Goal: Task Accomplishment & Management: Complete application form

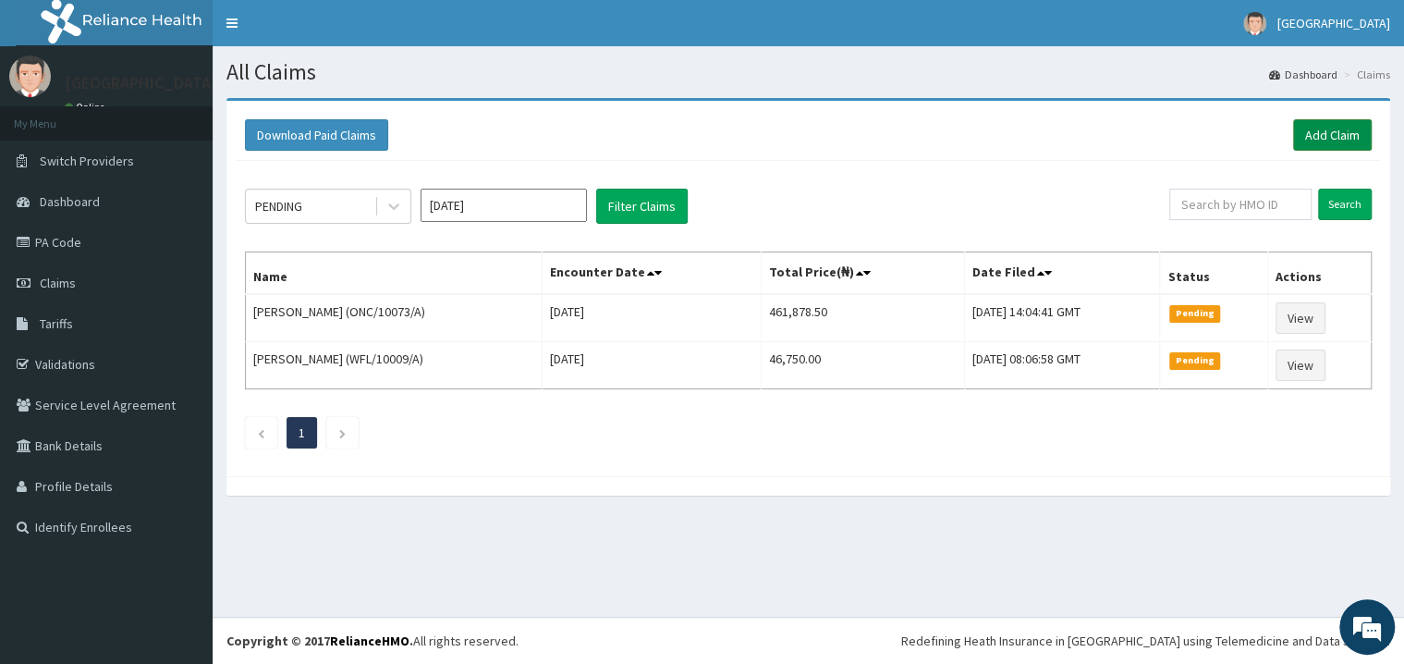
click at [1339, 126] on link "Add Claim" at bounding box center [1332, 134] width 79 height 31
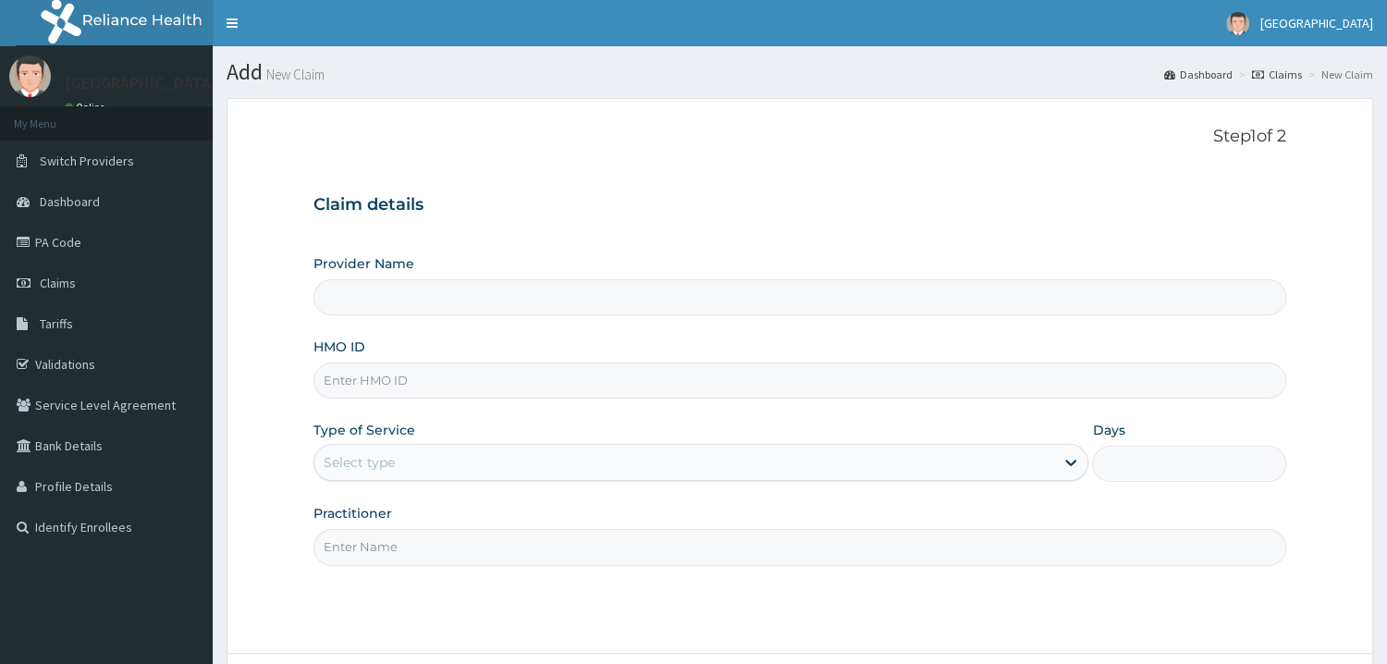
type input "Mother and Child Hospital - [GEOGRAPHIC_DATA]"
click at [398, 388] on input "HMO ID" at bounding box center [799, 380] width 973 height 36
type input "RNC/10006/H"
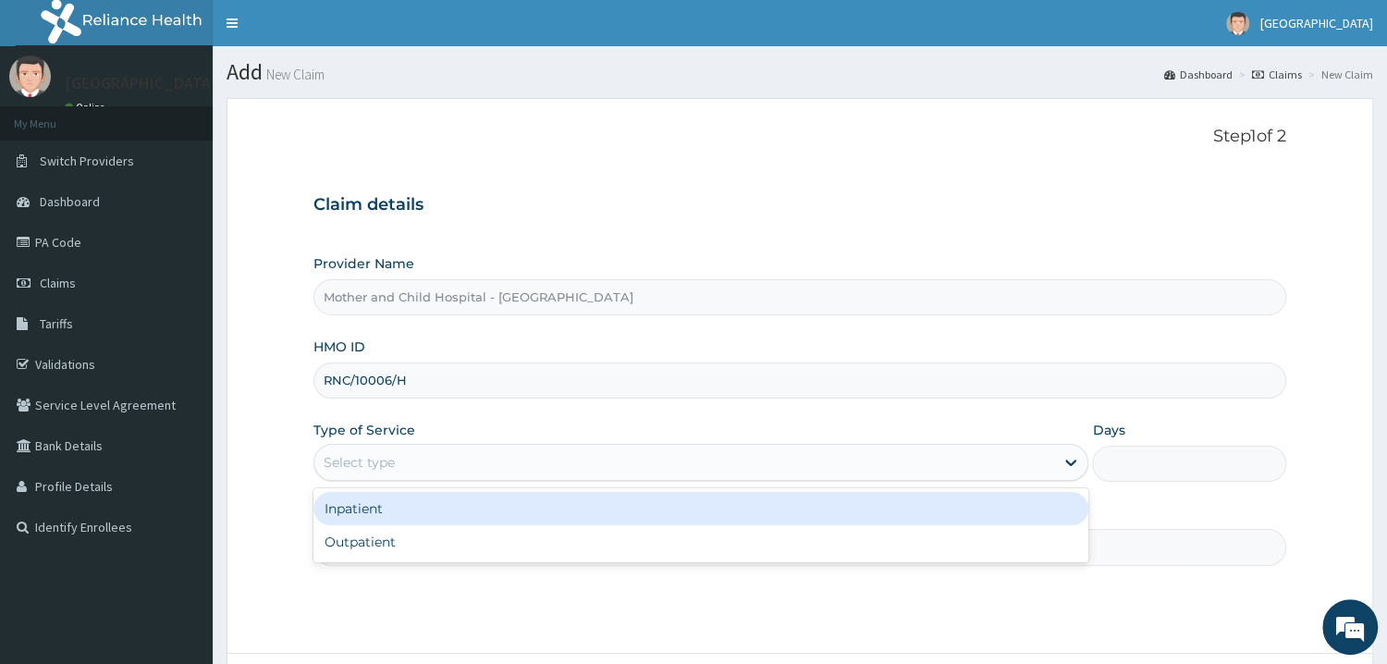
click at [379, 458] on div "Select type" at bounding box center [359, 462] width 71 height 18
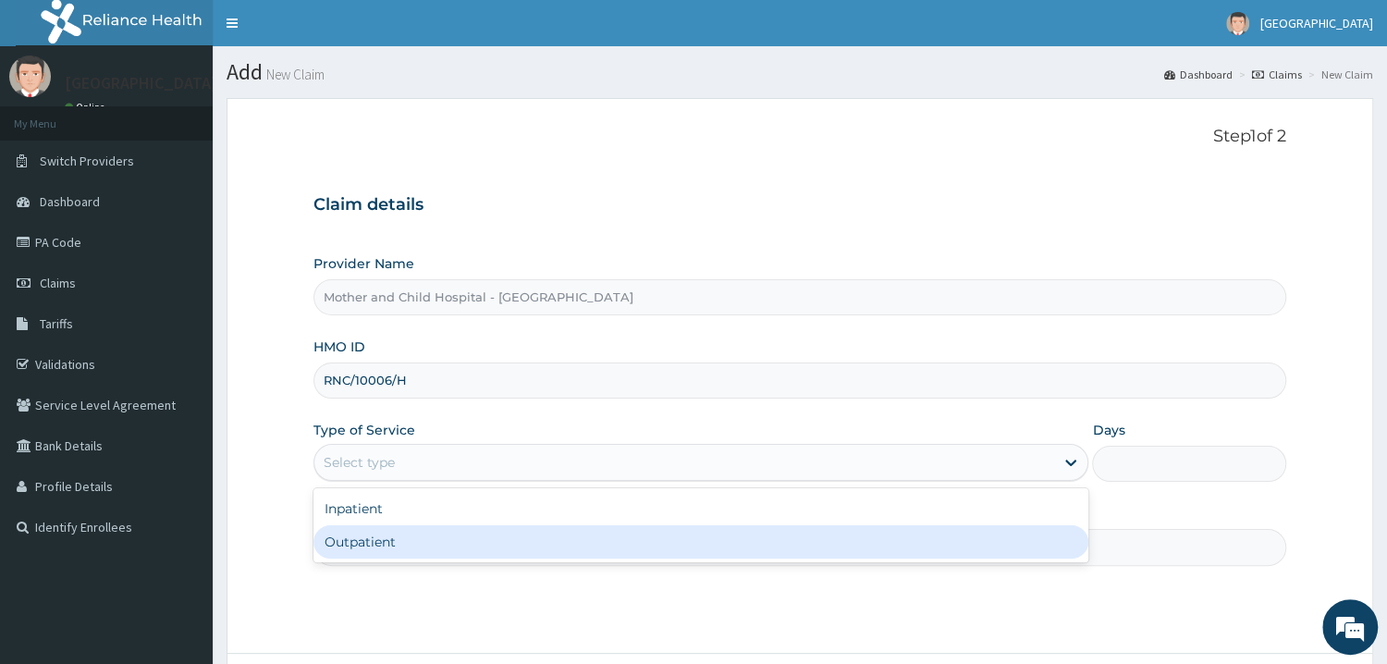
click at [361, 547] on div "Outpatient" at bounding box center [701, 541] width 776 height 33
type input "1"
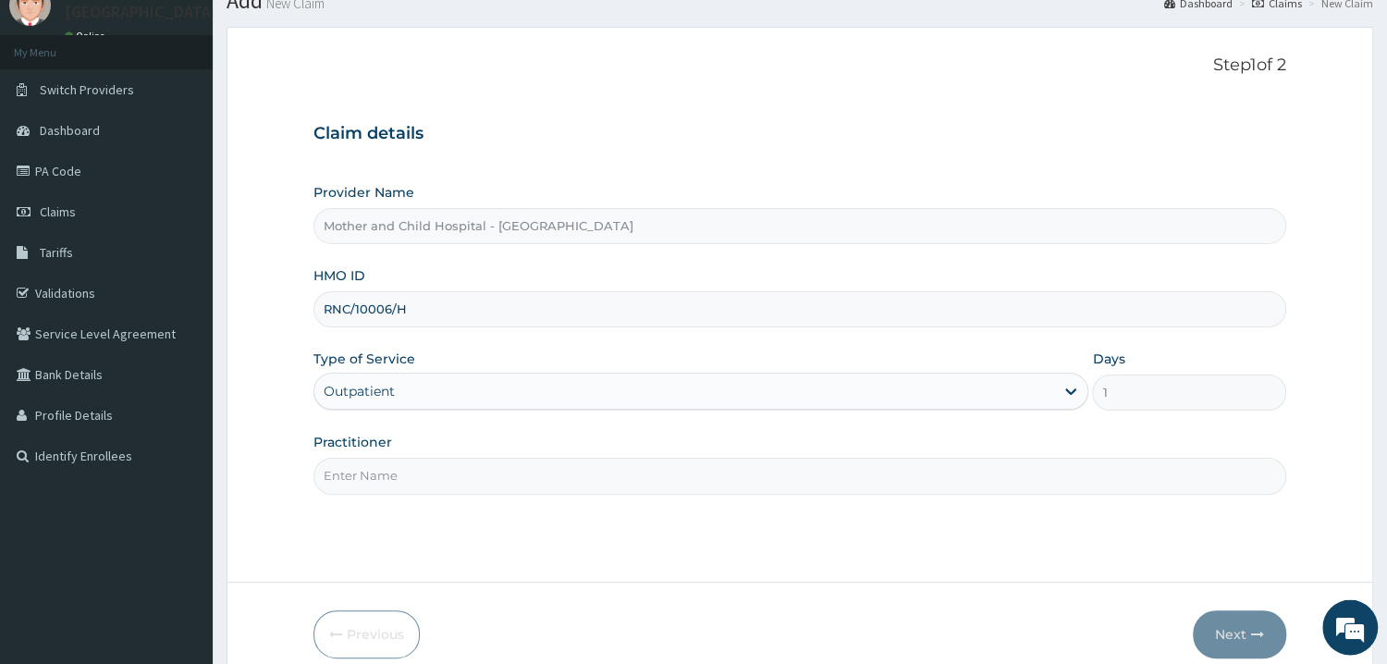
scroll to position [155, 0]
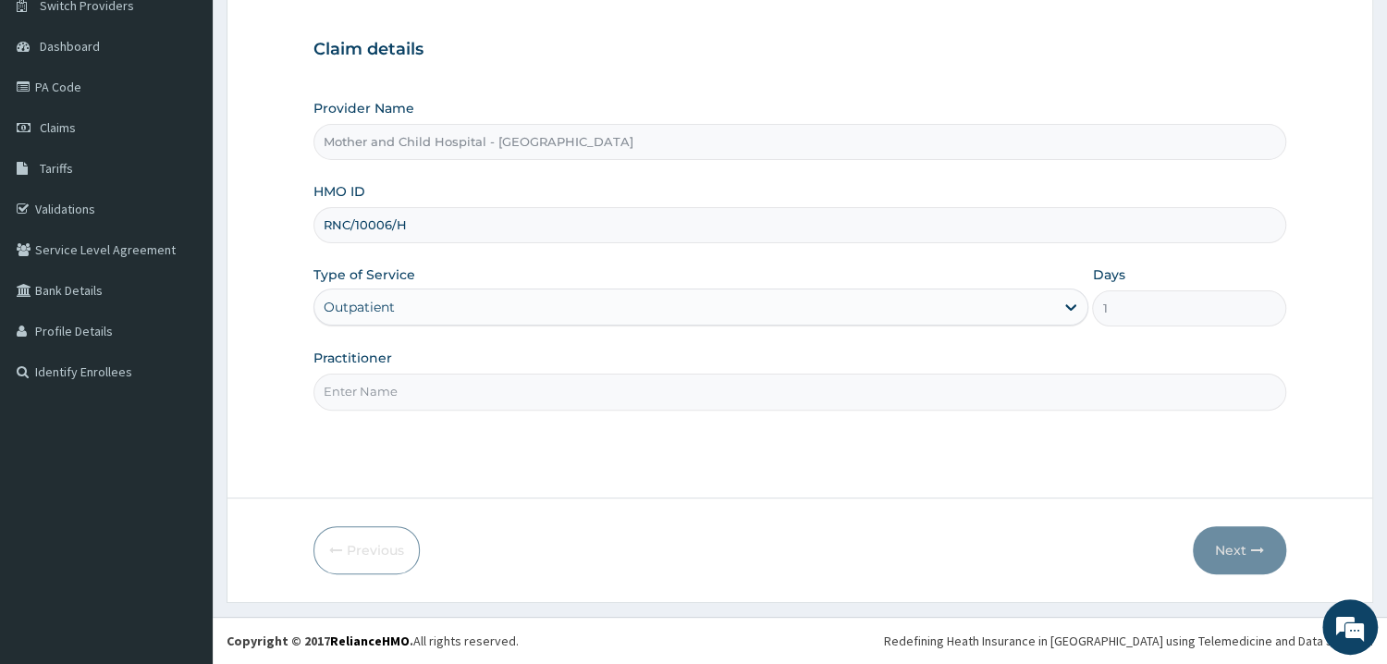
click at [337, 388] on input "Practitioner" at bounding box center [799, 392] width 973 height 36
type input "DR UGWU"
click at [1232, 541] on button "Next" at bounding box center [1239, 550] width 93 height 48
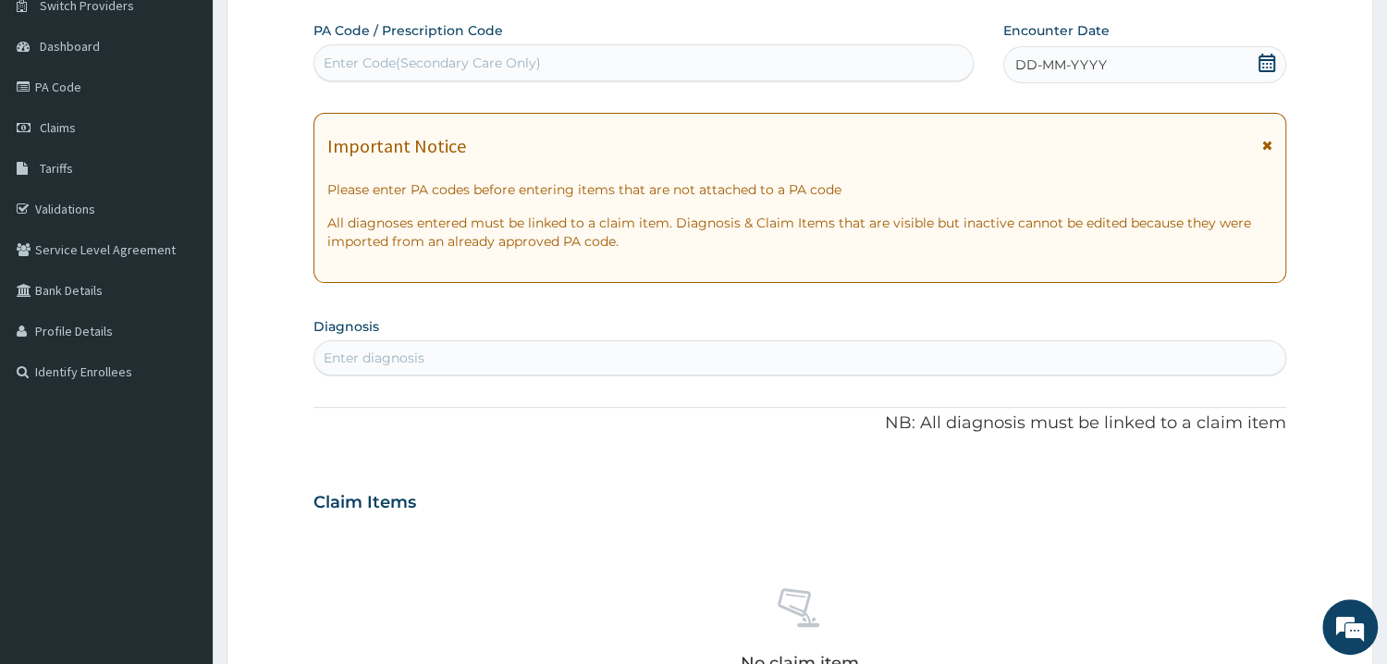
click at [469, 54] on div "Enter Code(Secondary Care Only)" at bounding box center [643, 63] width 658 height 30
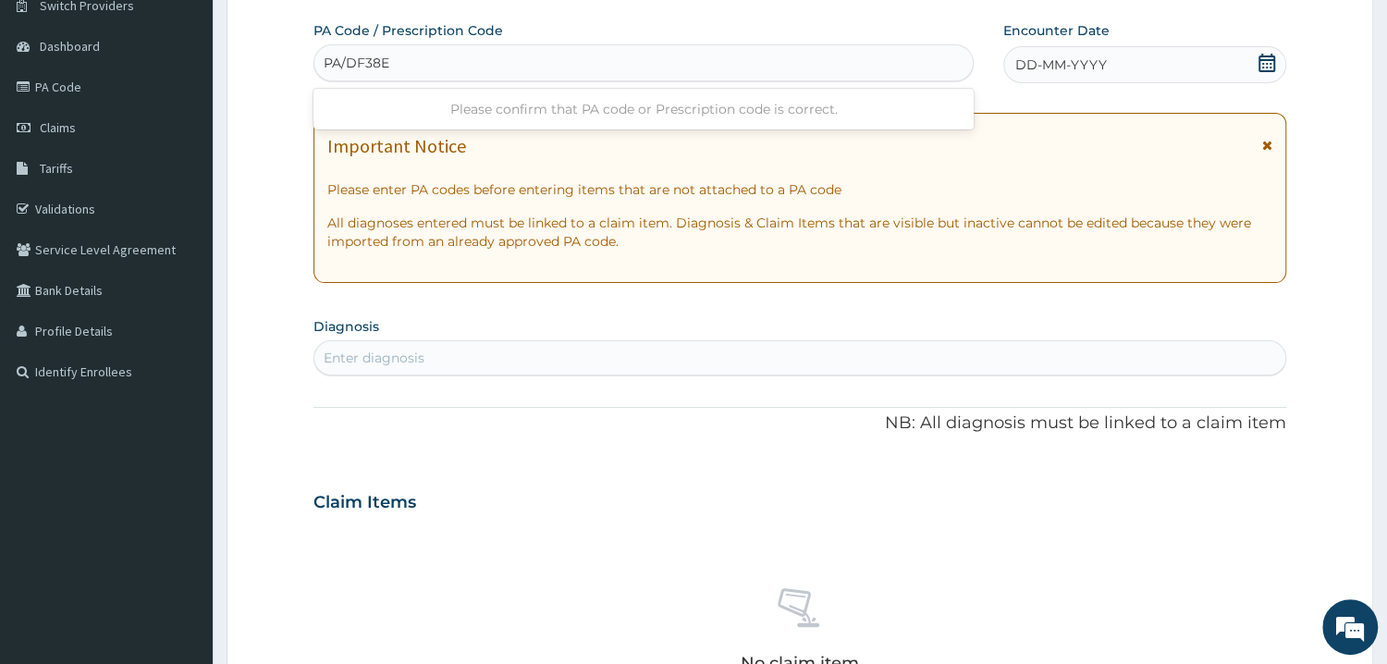
type input "PA/DF38EF"
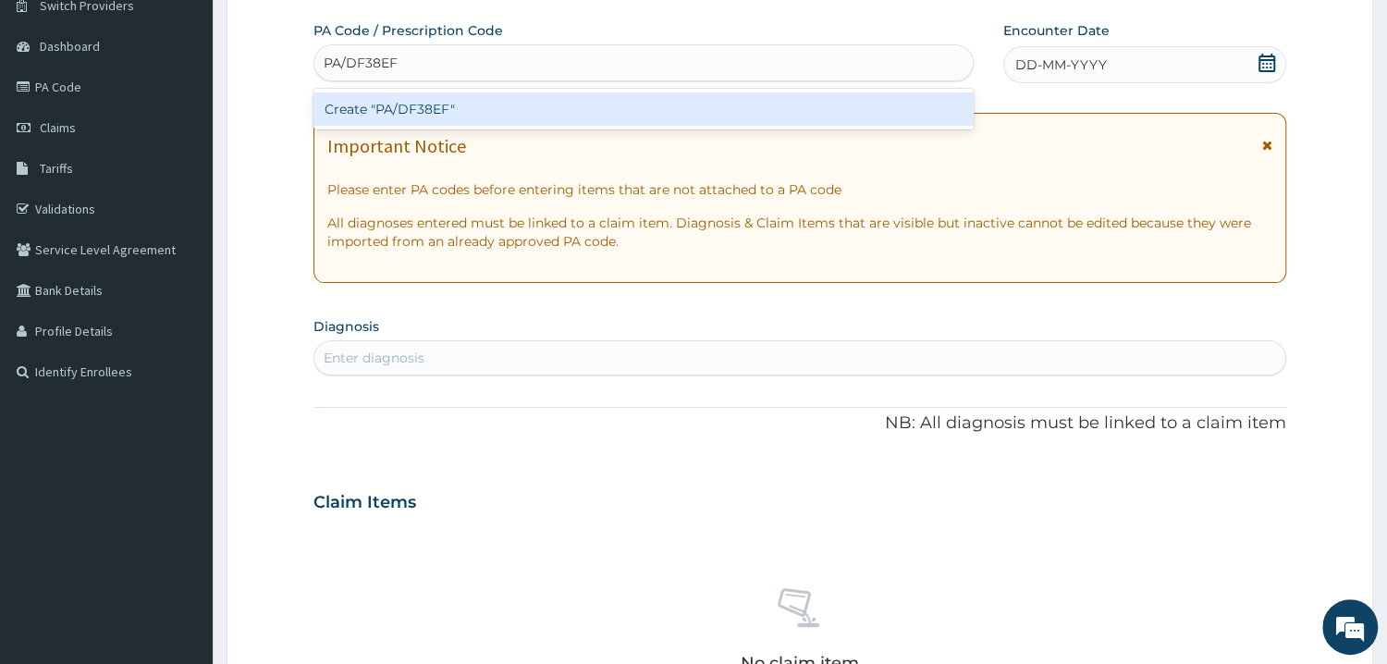
click at [432, 104] on div "Create "PA/DF38EF"" at bounding box center [643, 108] width 660 height 33
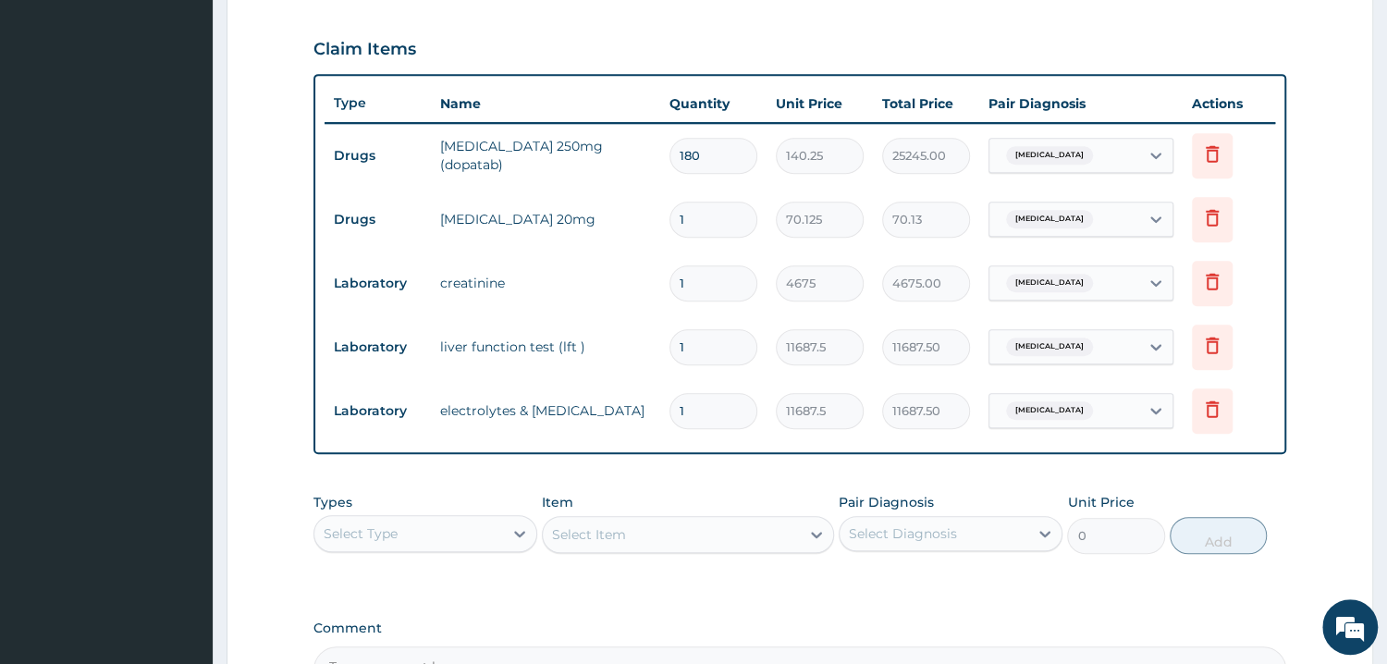
scroll to position [693, 0]
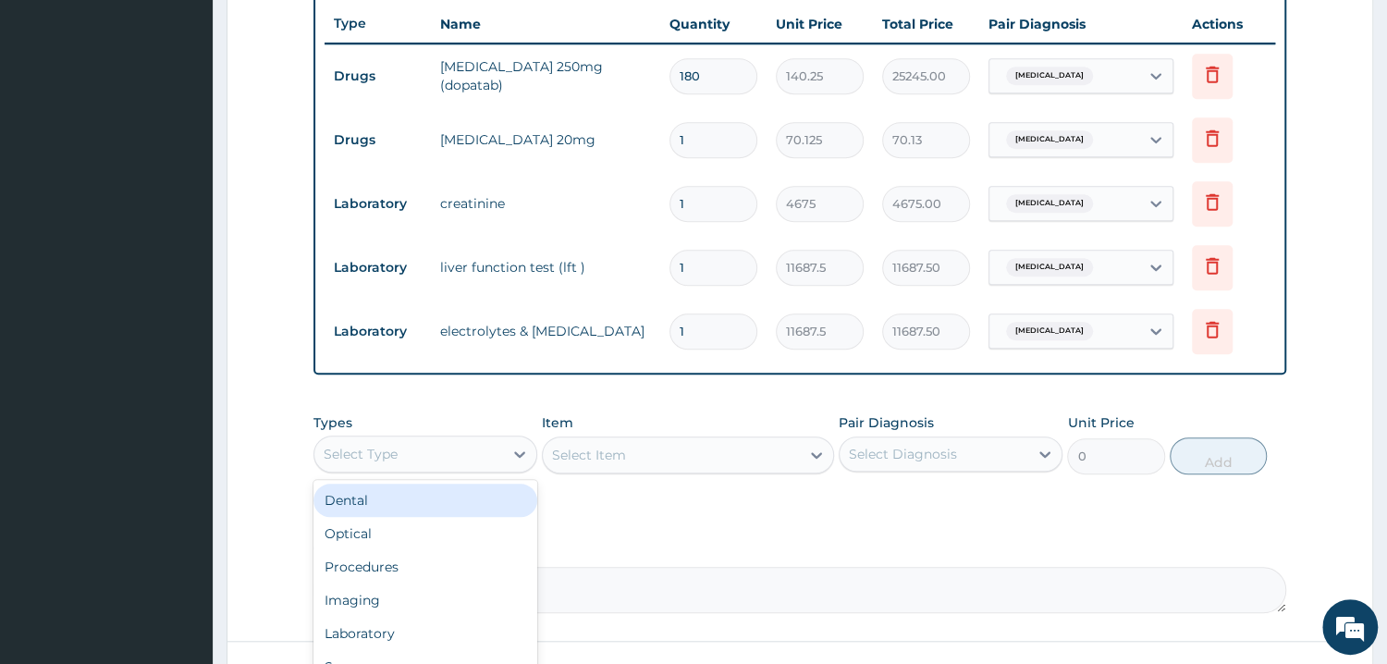
click at [474, 447] on div "Select Type" at bounding box center [408, 454] width 189 height 30
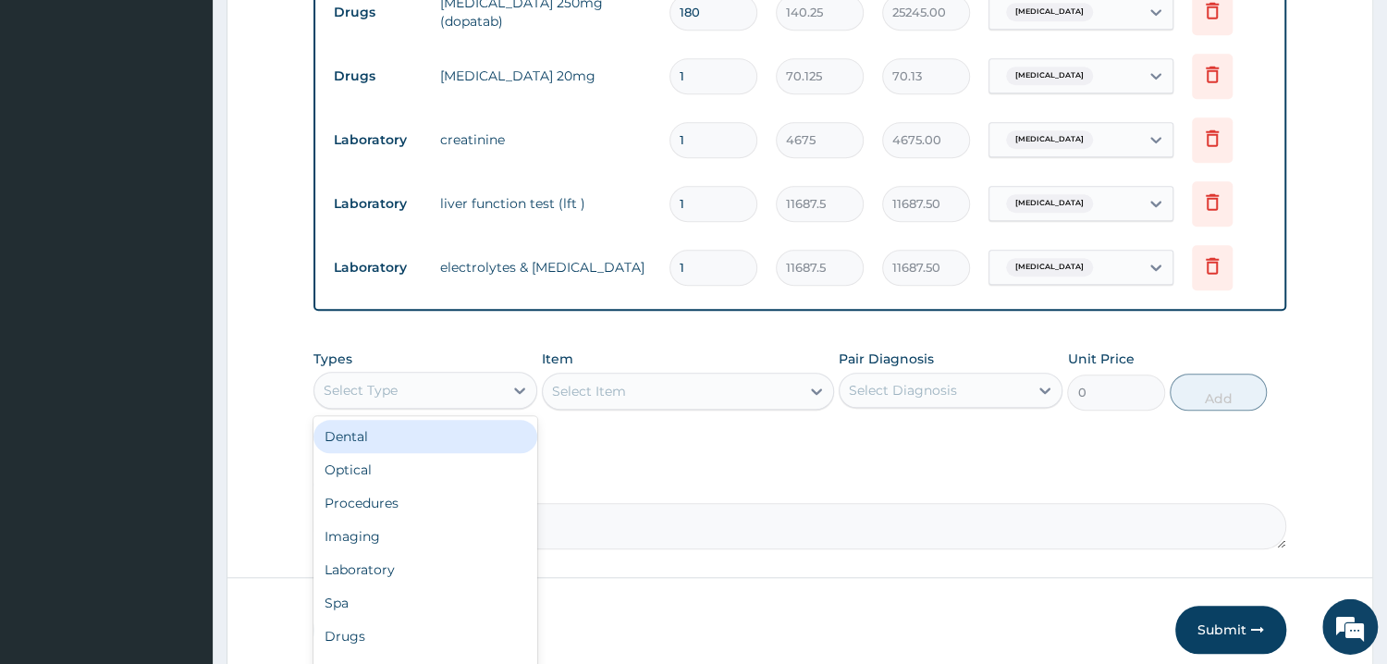
scroll to position [792, 0]
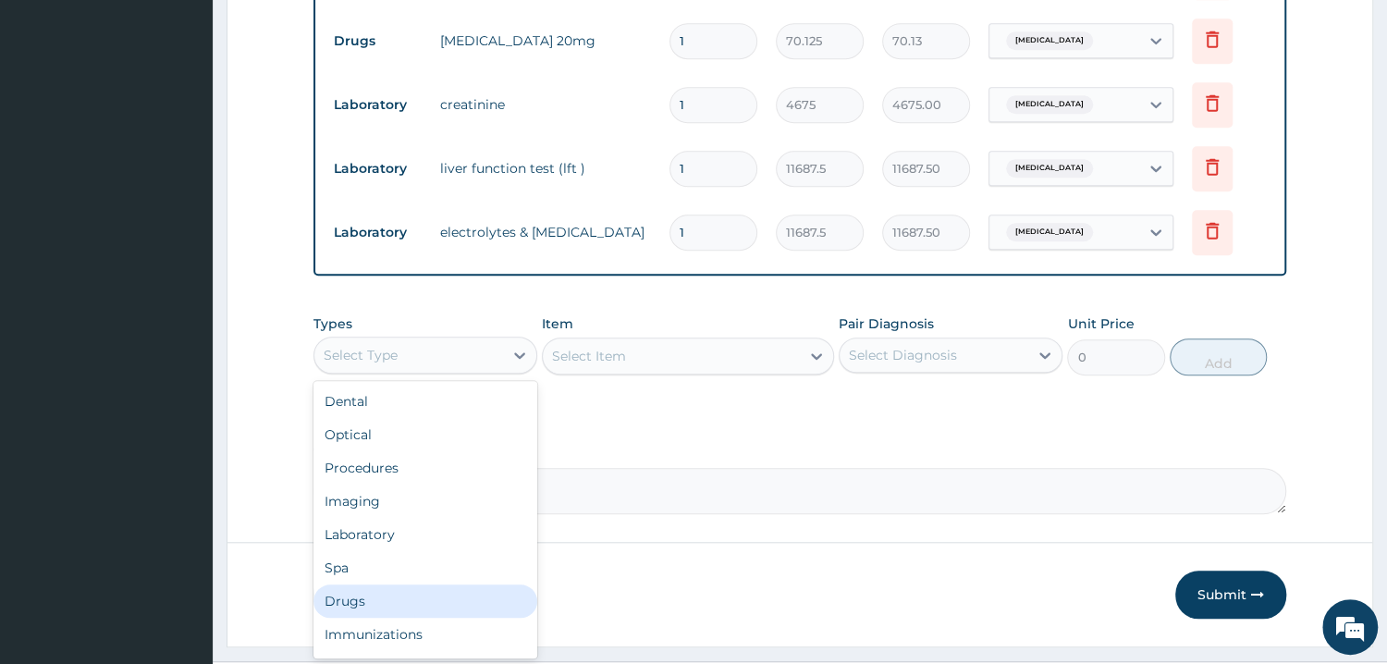
click at [364, 601] on div "Drugs" at bounding box center [425, 600] width 224 height 33
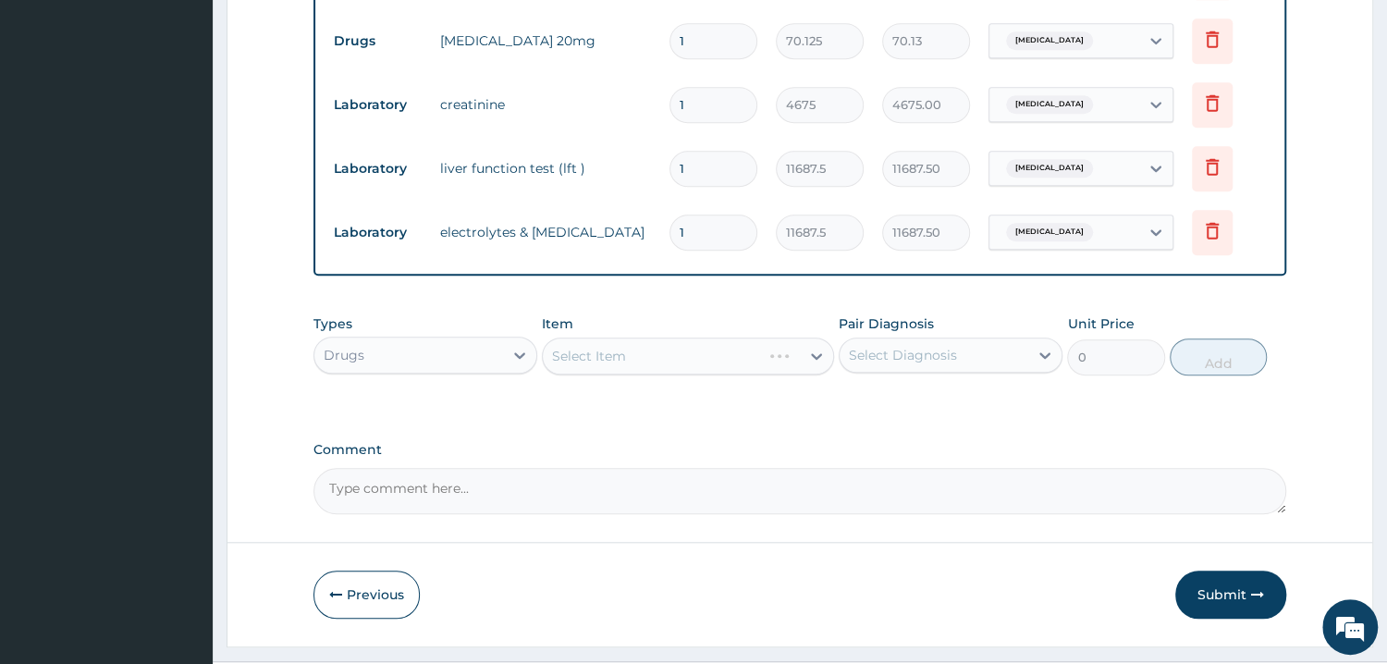
click at [578, 345] on div "Select Item" at bounding box center [688, 355] width 292 height 37
click at [614, 350] on div "Select Item" at bounding box center [688, 355] width 292 height 37
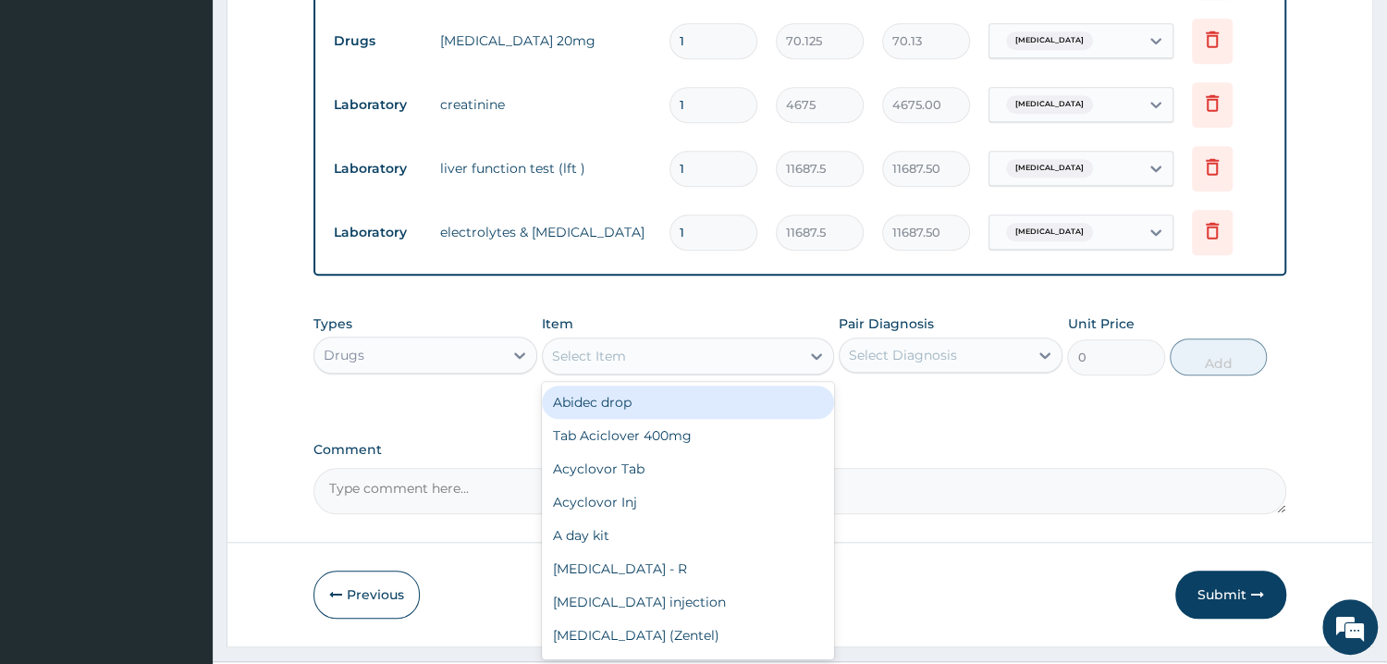
click at [579, 353] on div "Select Item" at bounding box center [589, 356] width 74 height 18
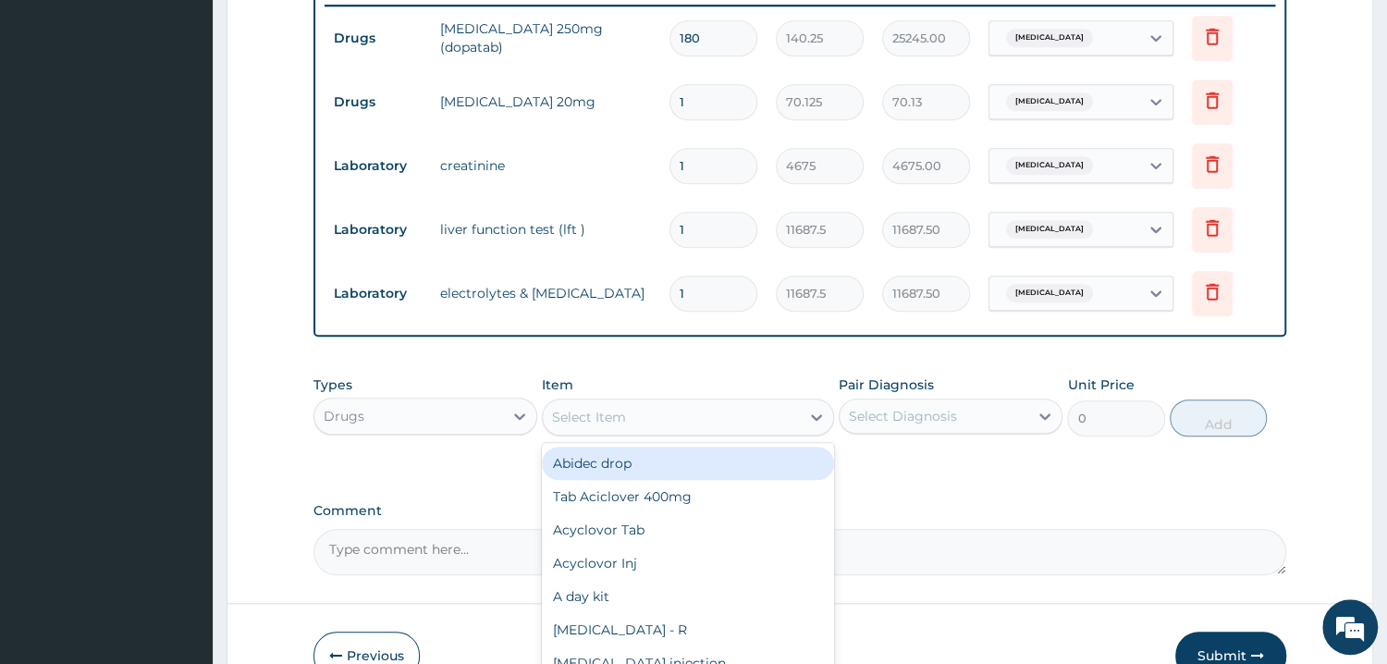
scroll to position [693, 0]
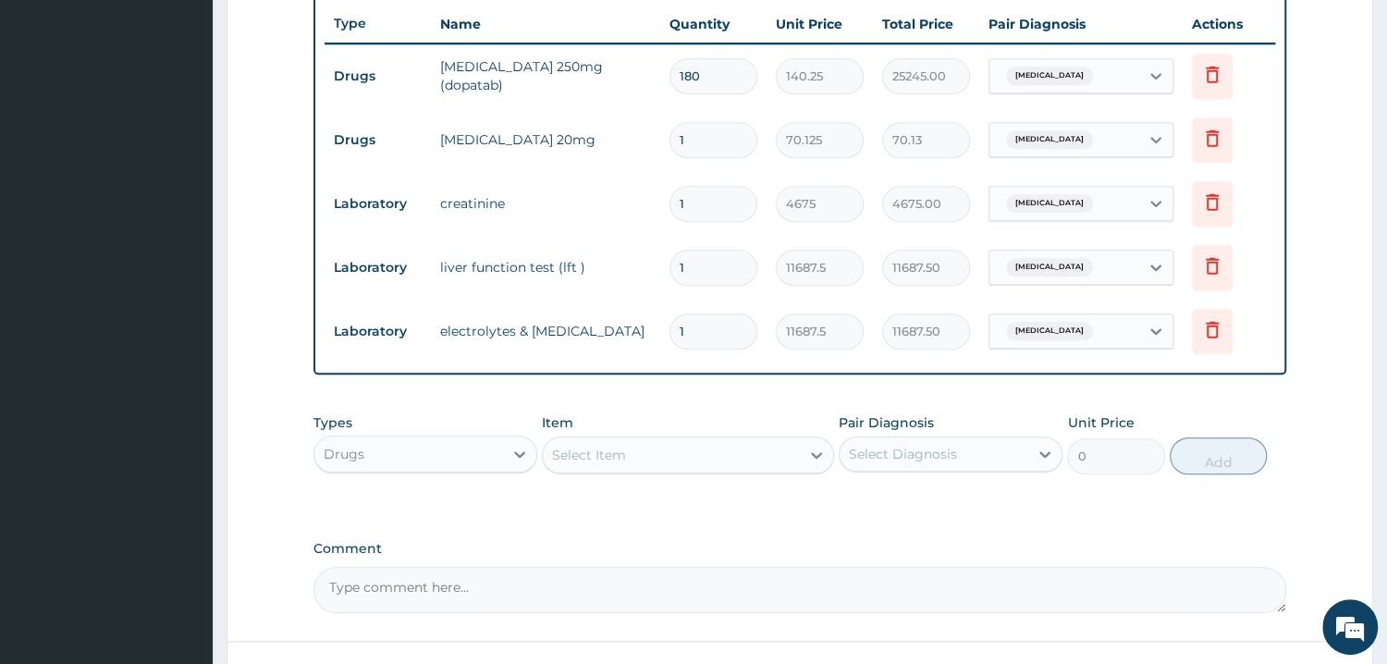
click at [455, 420] on div "Types Drugs" at bounding box center [425, 443] width 224 height 61
click at [591, 450] on div "Select Item" at bounding box center [589, 455] width 74 height 18
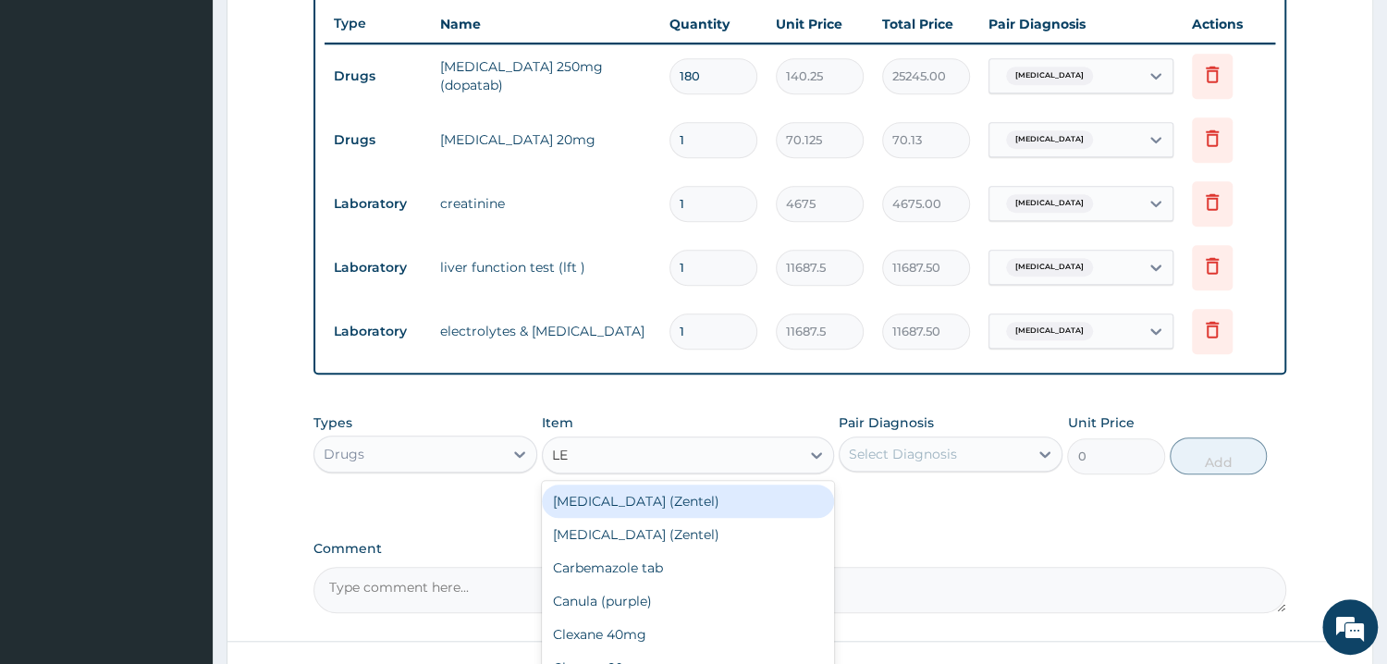
type input "LEX"
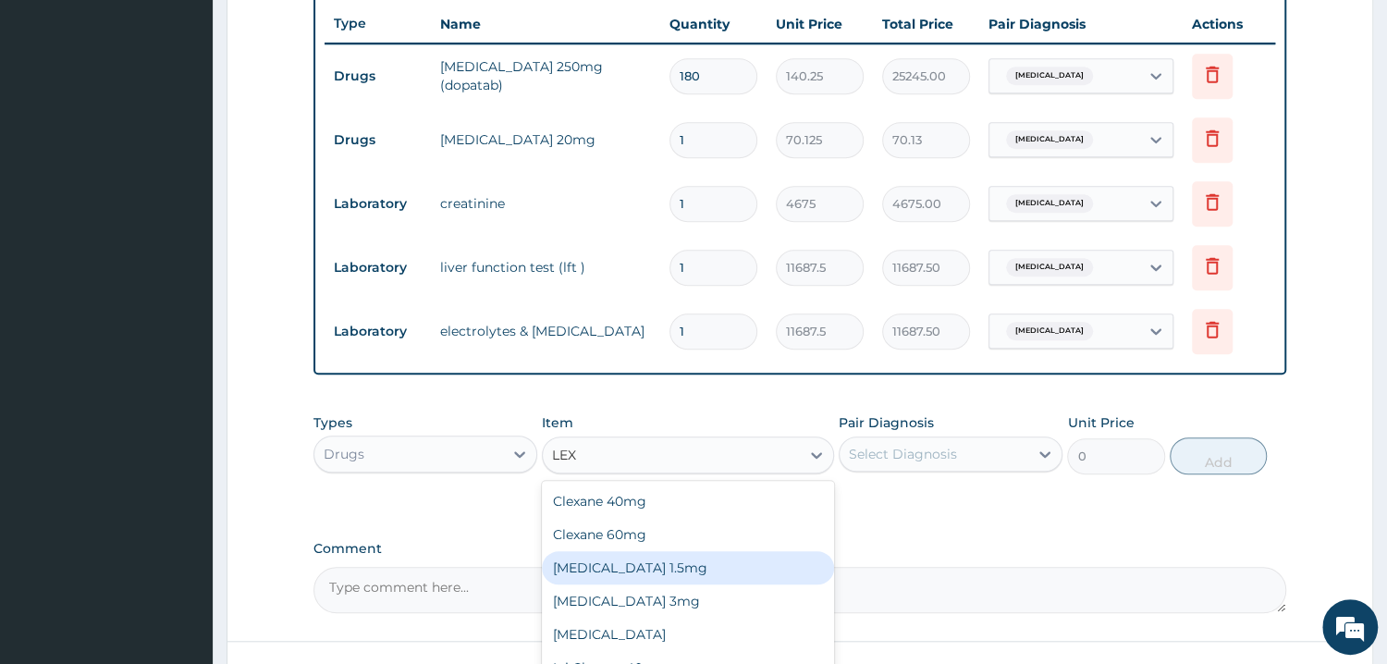
click at [575, 569] on div "Lexotan 1.5mg" at bounding box center [688, 567] width 292 height 33
type input "116.875"
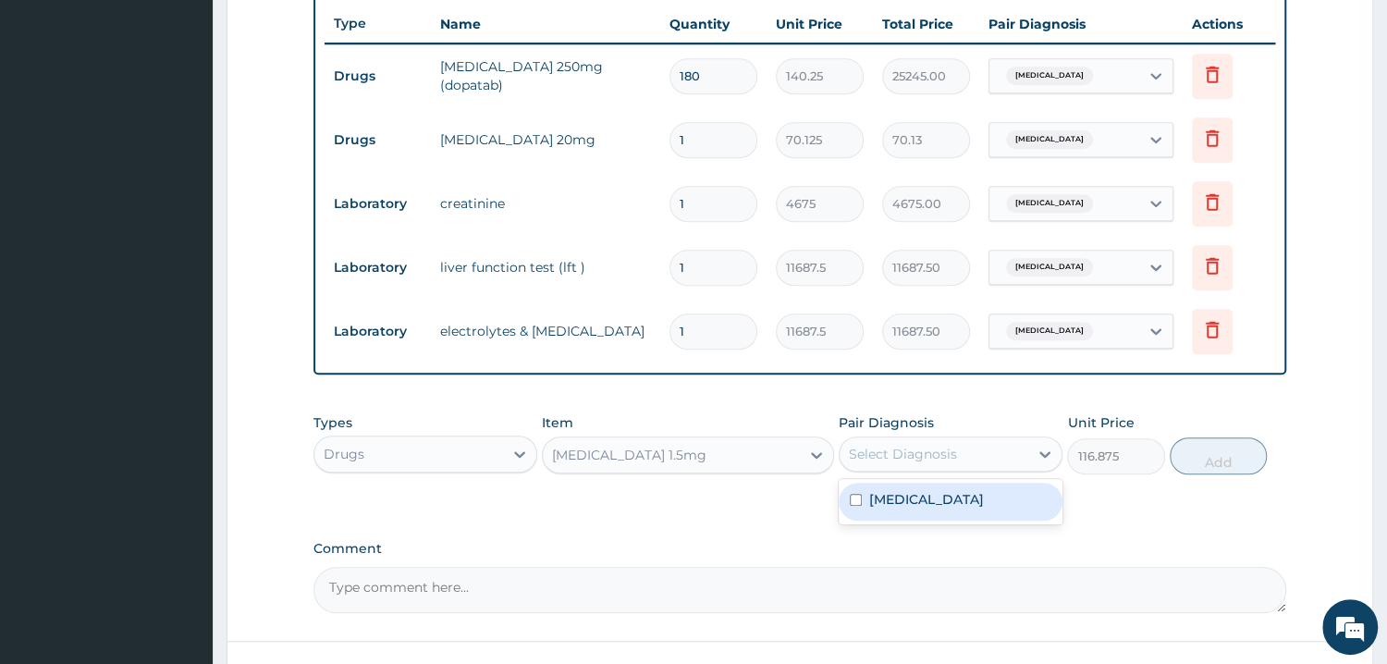
click at [892, 454] on div "Select Diagnosis" at bounding box center [903, 454] width 108 height 18
click at [850, 499] on input "checkbox" at bounding box center [856, 500] width 12 height 12
checkbox input "true"
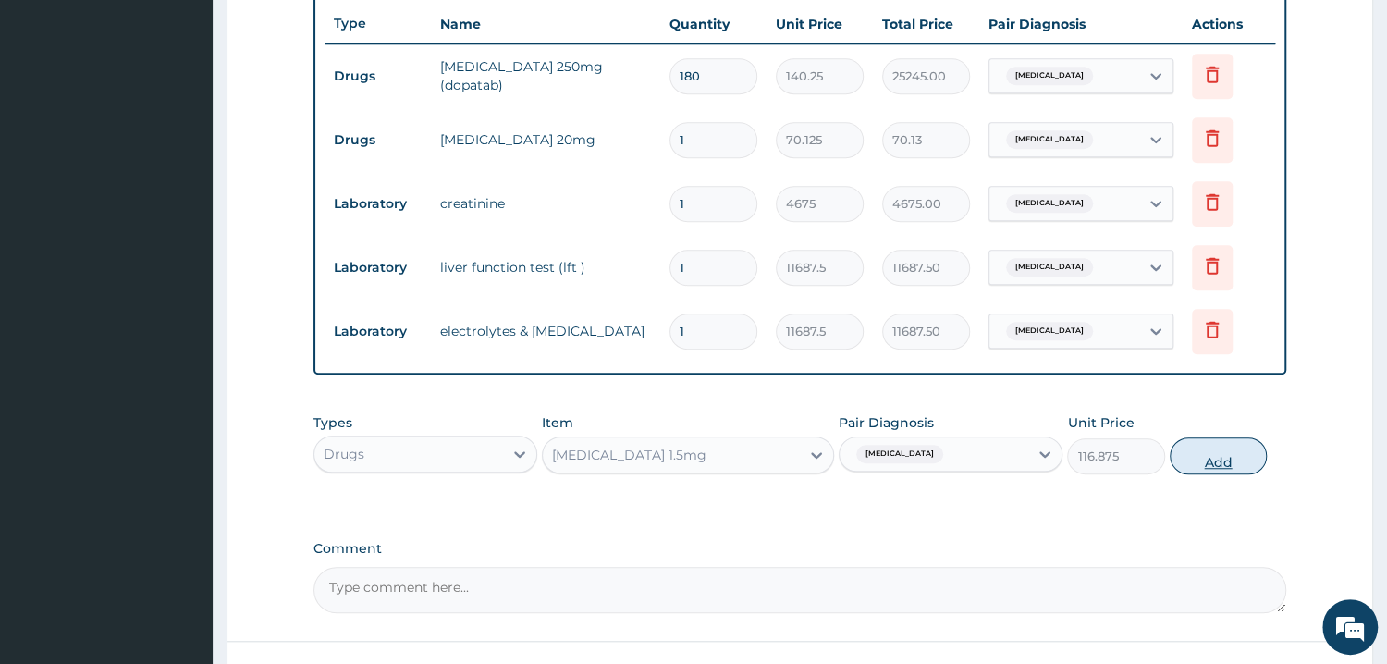
click at [1201, 463] on button "Add" at bounding box center [1218, 455] width 97 height 37
type input "0"
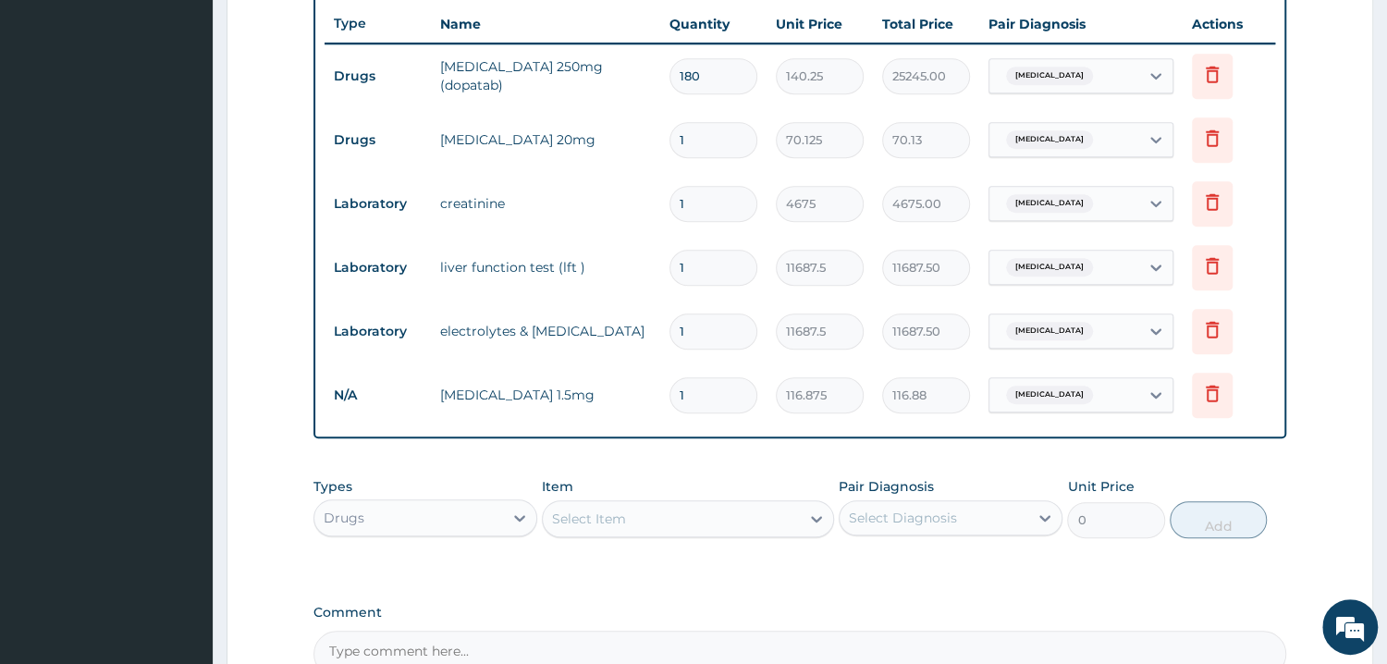
type input "0.00"
type input "3"
type input "350.63"
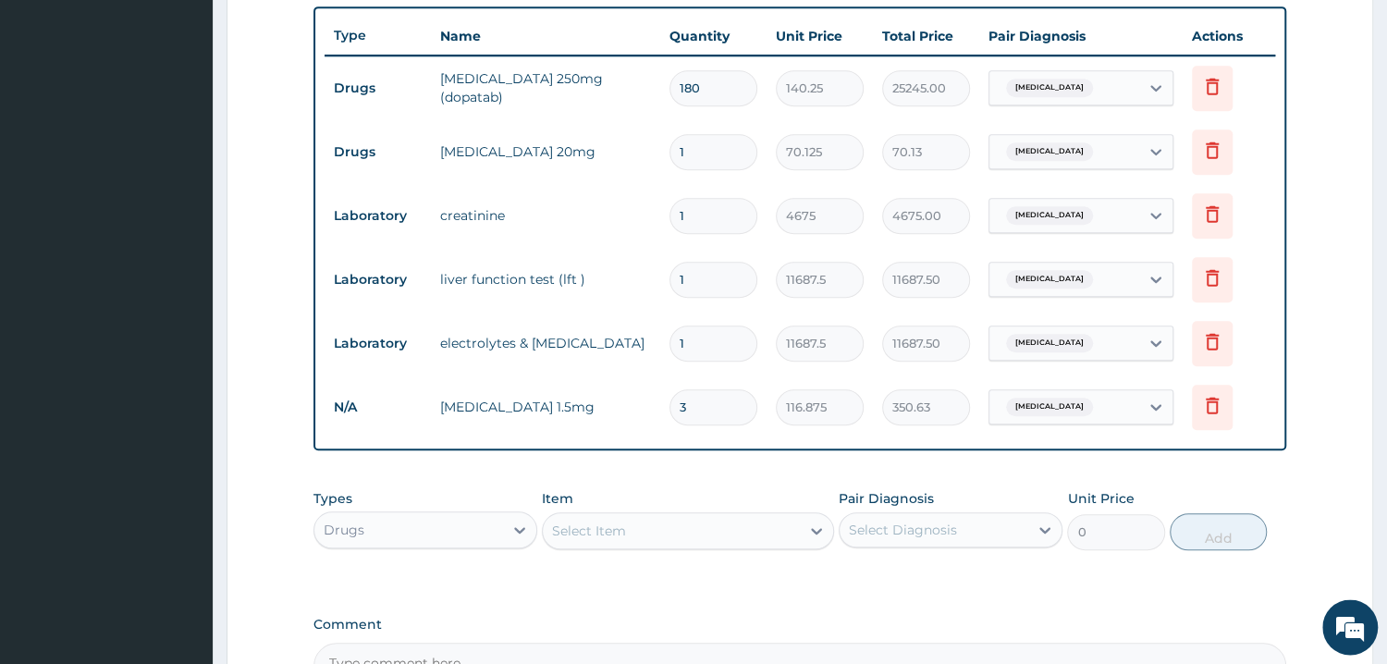
scroll to position [792, 0]
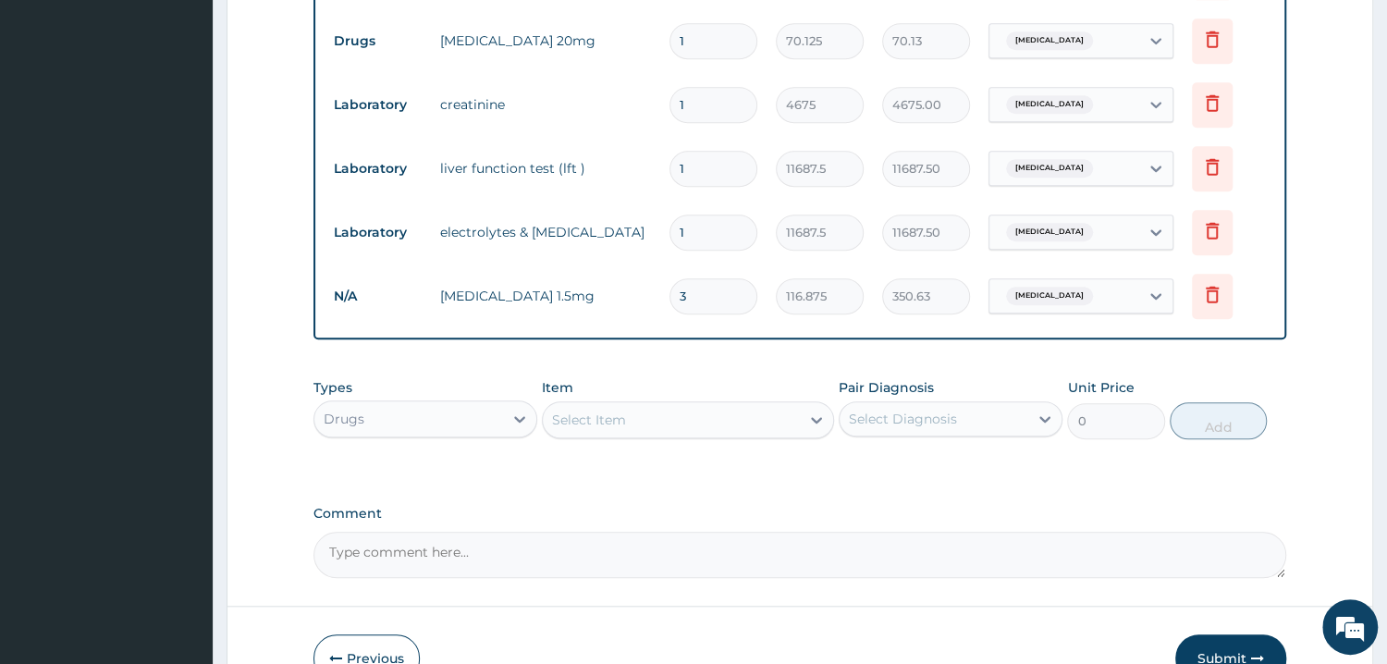
type input "3"
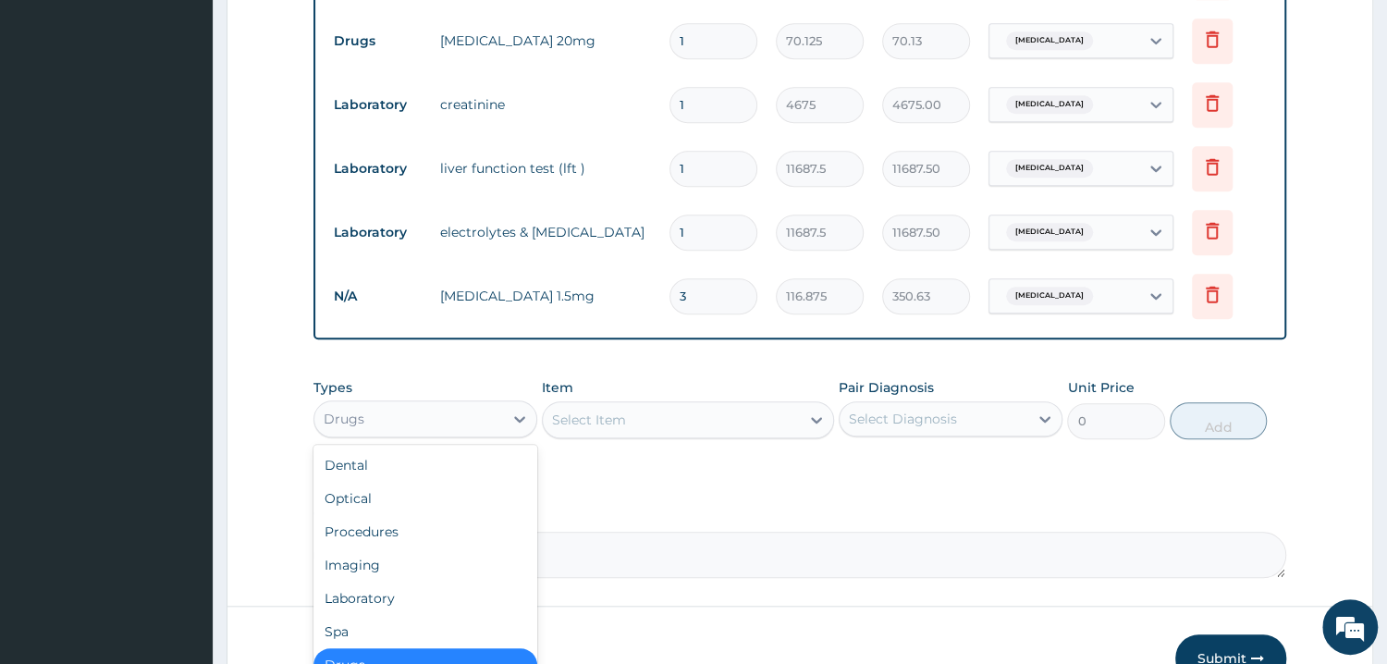
click at [433, 419] on div "Drugs" at bounding box center [408, 419] width 189 height 30
click at [374, 587] on div "Laboratory" at bounding box center [425, 598] width 224 height 33
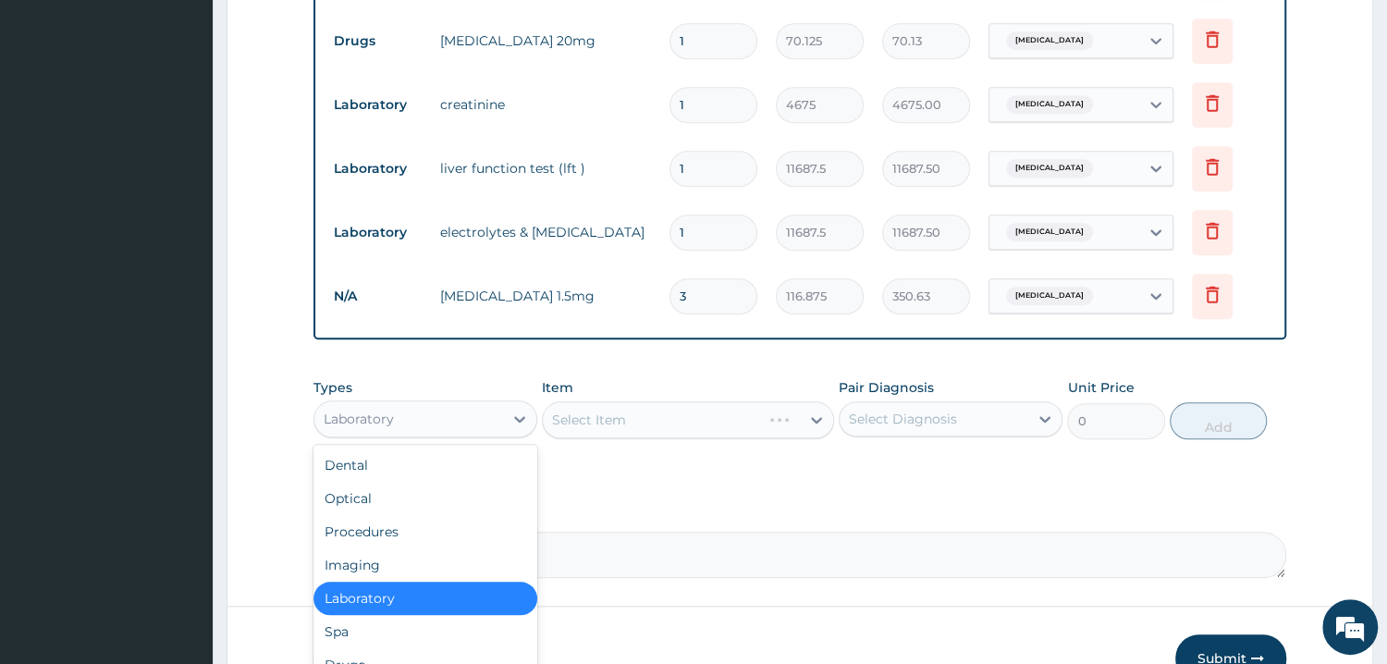
click at [374, 418] on div "Laboratory" at bounding box center [359, 419] width 70 height 18
click at [397, 533] on div "Procedures" at bounding box center [425, 531] width 224 height 33
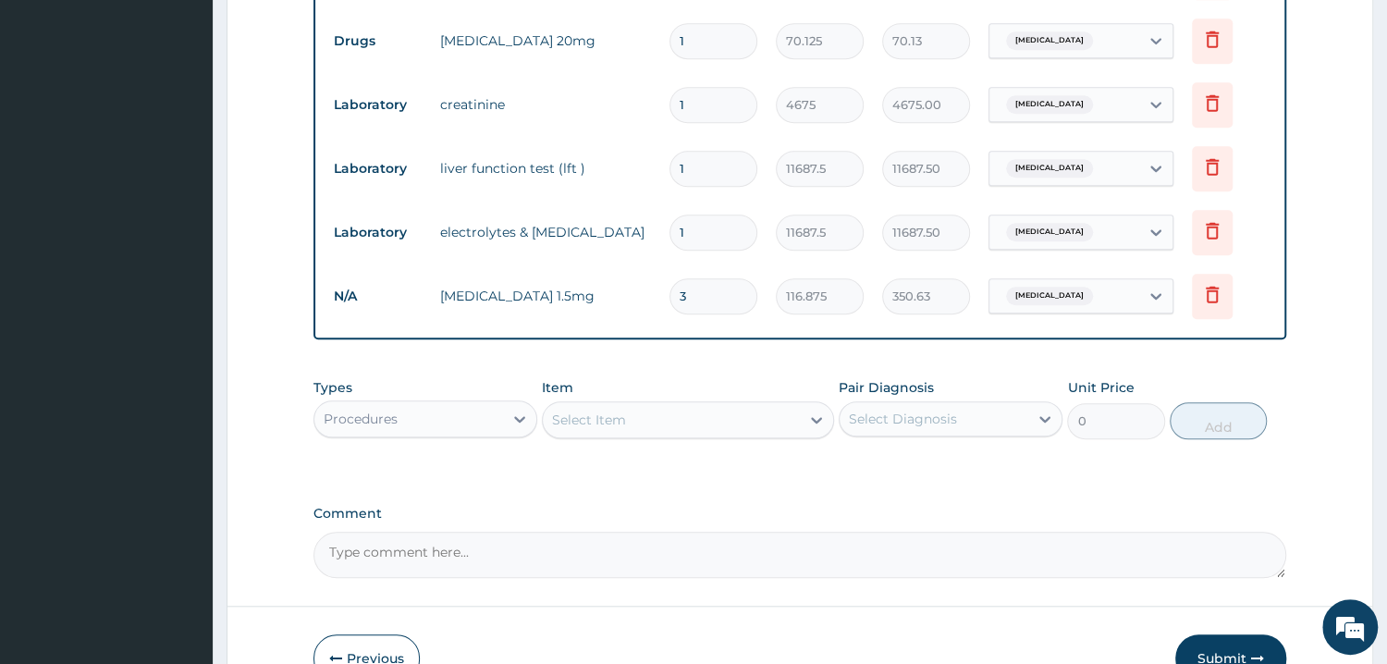
click at [594, 413] on div "Select Item" at bounding box center [589, 420] width 74 height 18
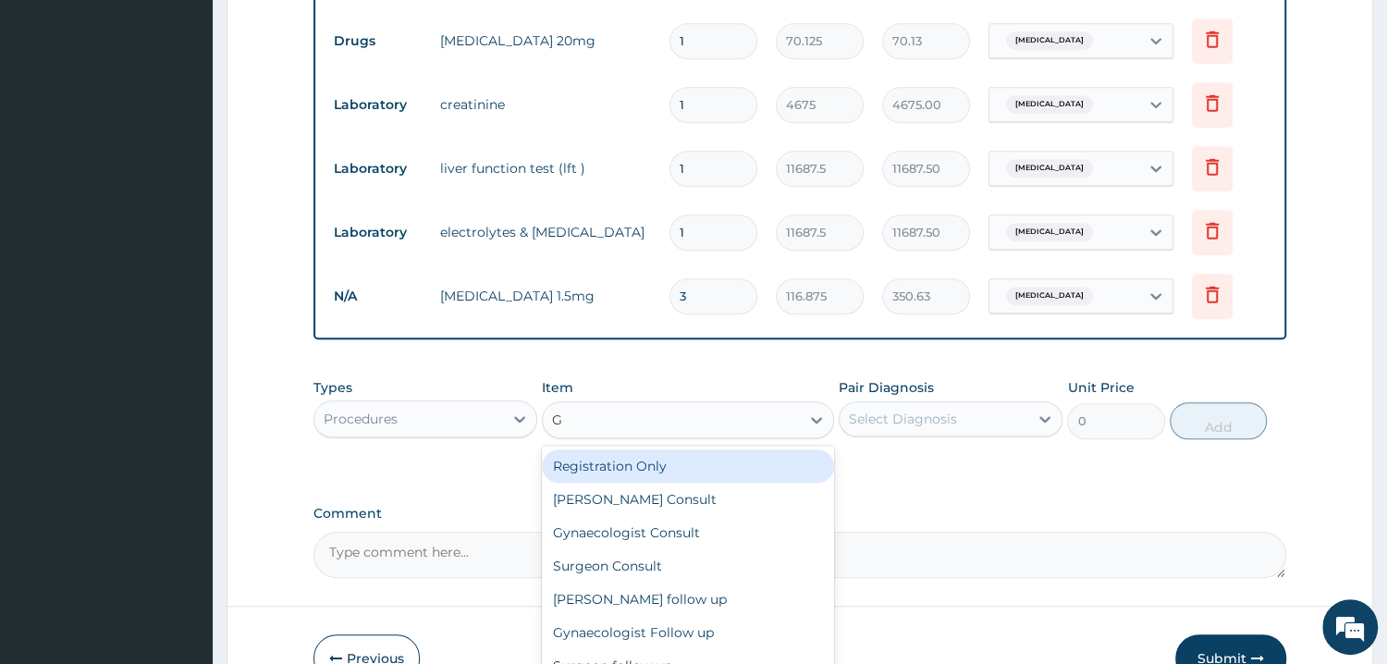
type input "GP"
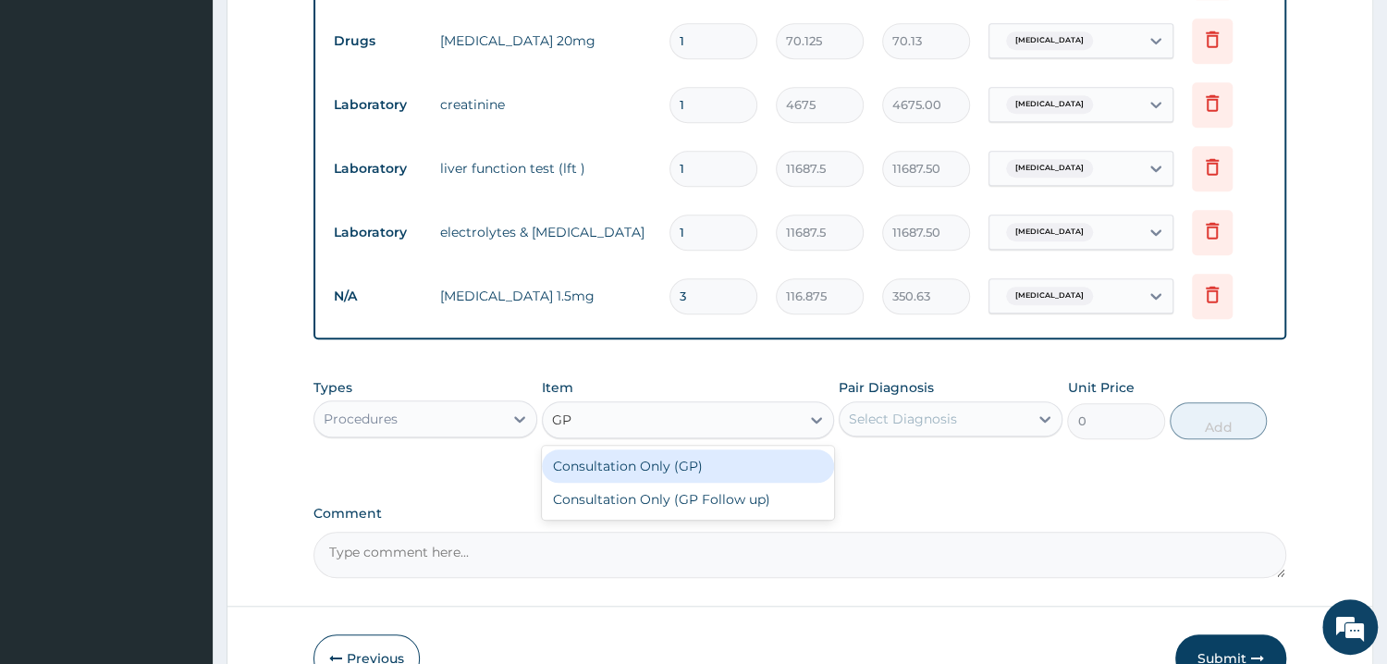
click at [595, 463] on div "Consultation Only (GP)" at bounding box center [688, 465] width 292 height 33
type input "6250"
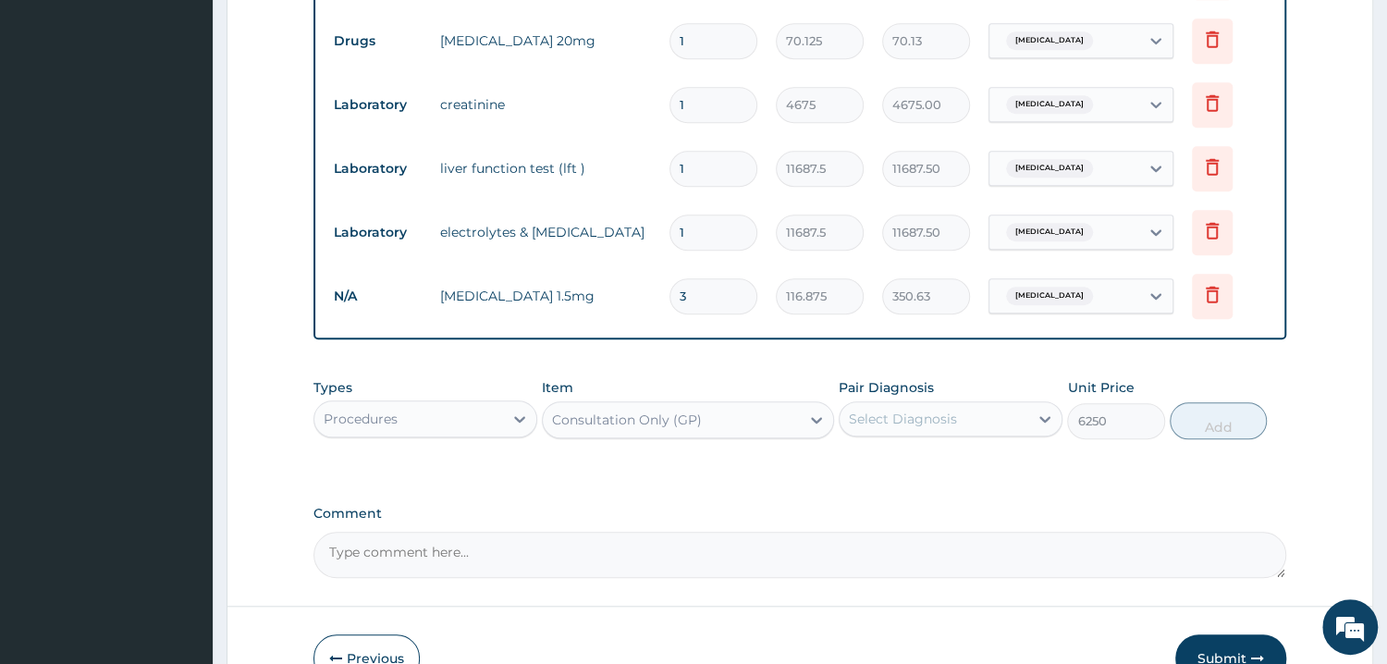
click at [857, 413] on div "Select Diagnosis" at bounding box center [903, 419] width 108 height 18
click at [709, 419] on div "Consultation Only (GP)" at bounding box center [671, 420] width 257 height 30
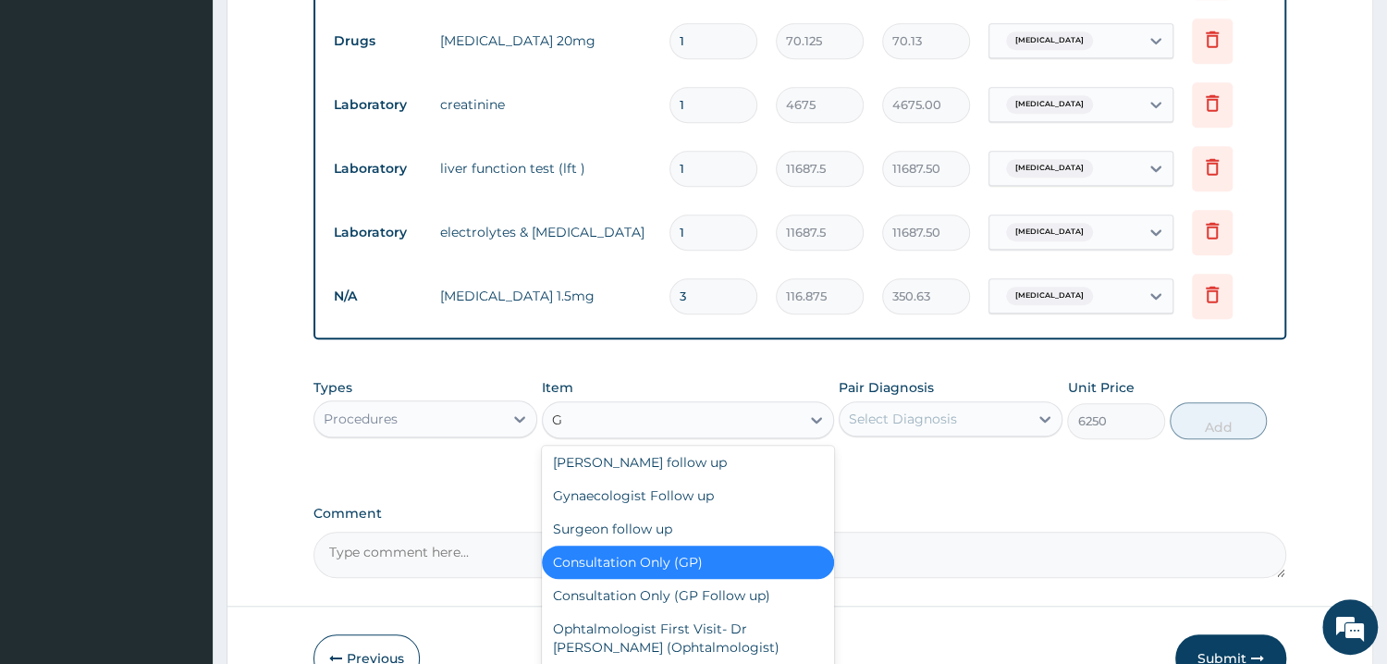
scroll to position [70, 0]
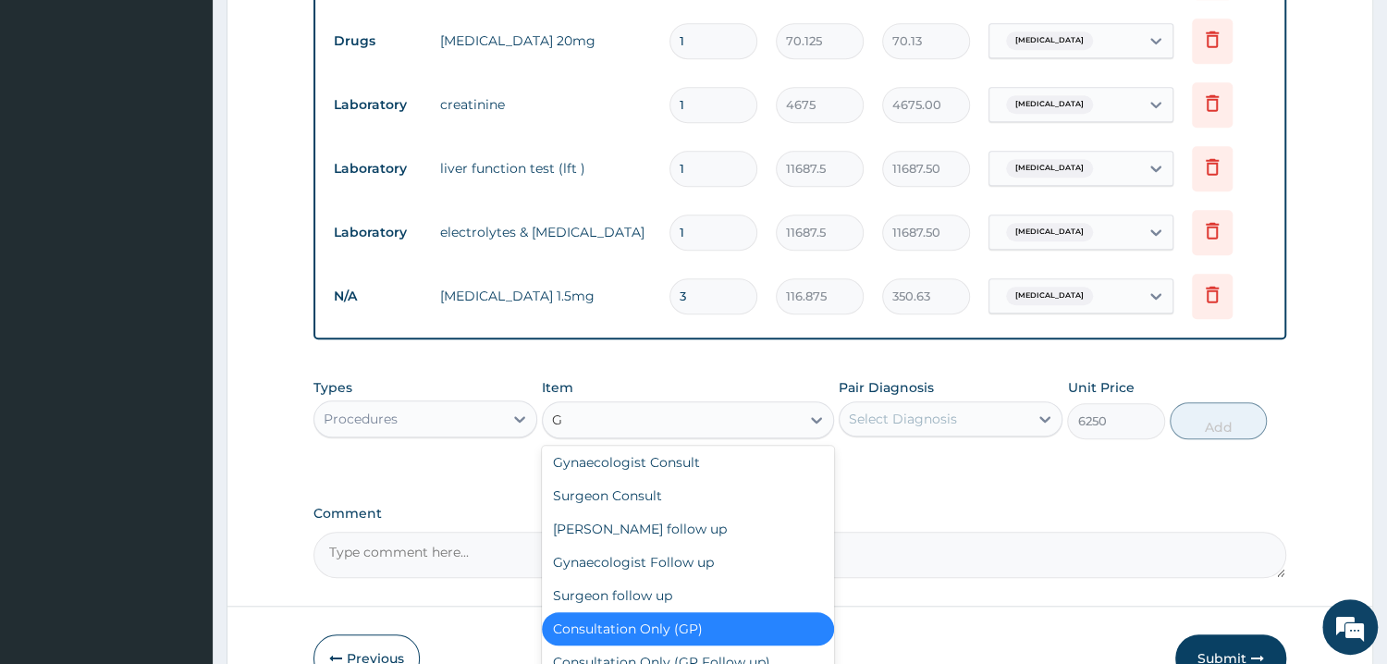
type input "GP"
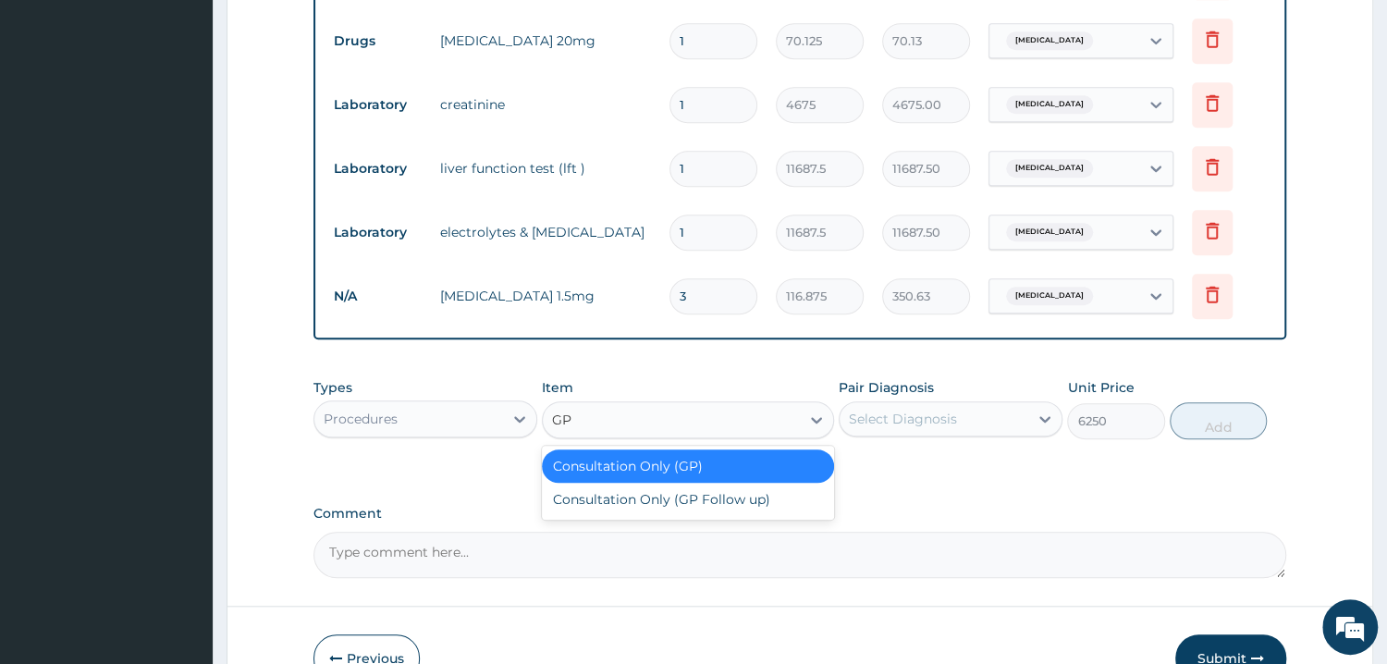
scroll to position [0, 0]
click at [665, 496] on div "Consultation Only (GP Follow up)" at bounding box center [688, 499] width 292 height 33
type input "3750"
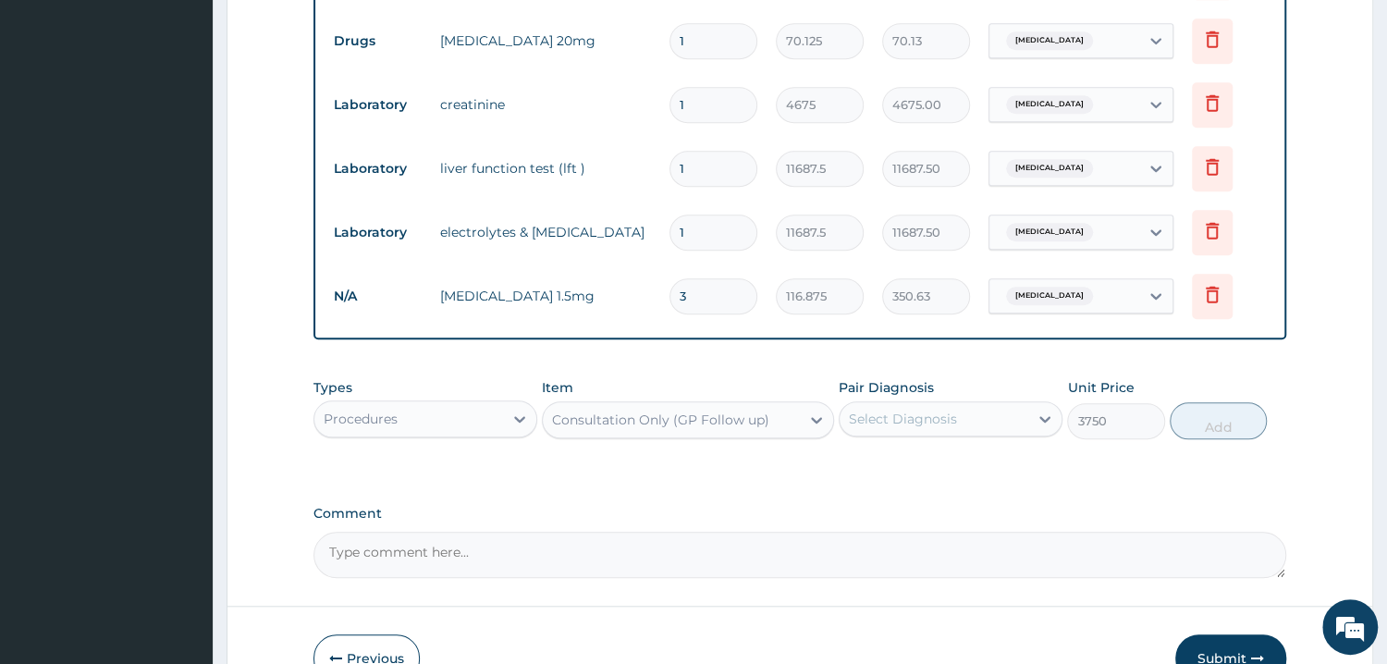
click at [865, 414] on div "Select Diagnosis" at bounding box center [903, 419] width 108 height 18
click at [855, 460] on input "checkbox" at bounding box center [856, 465] width 12 height 12
checkbox input "true"
click at [1211, 418] on button "Add" at bounding box center [1218, 420] width 97 height 37
type input "0"
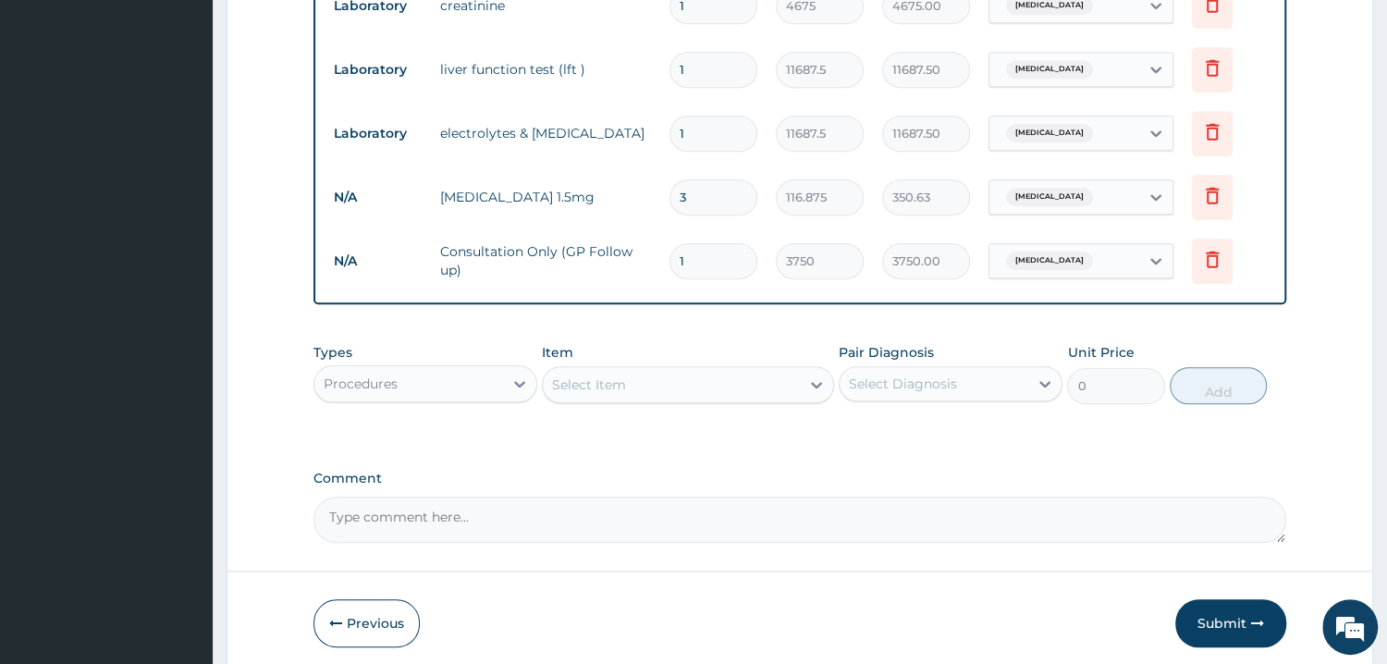
scroll to position [962, 0]
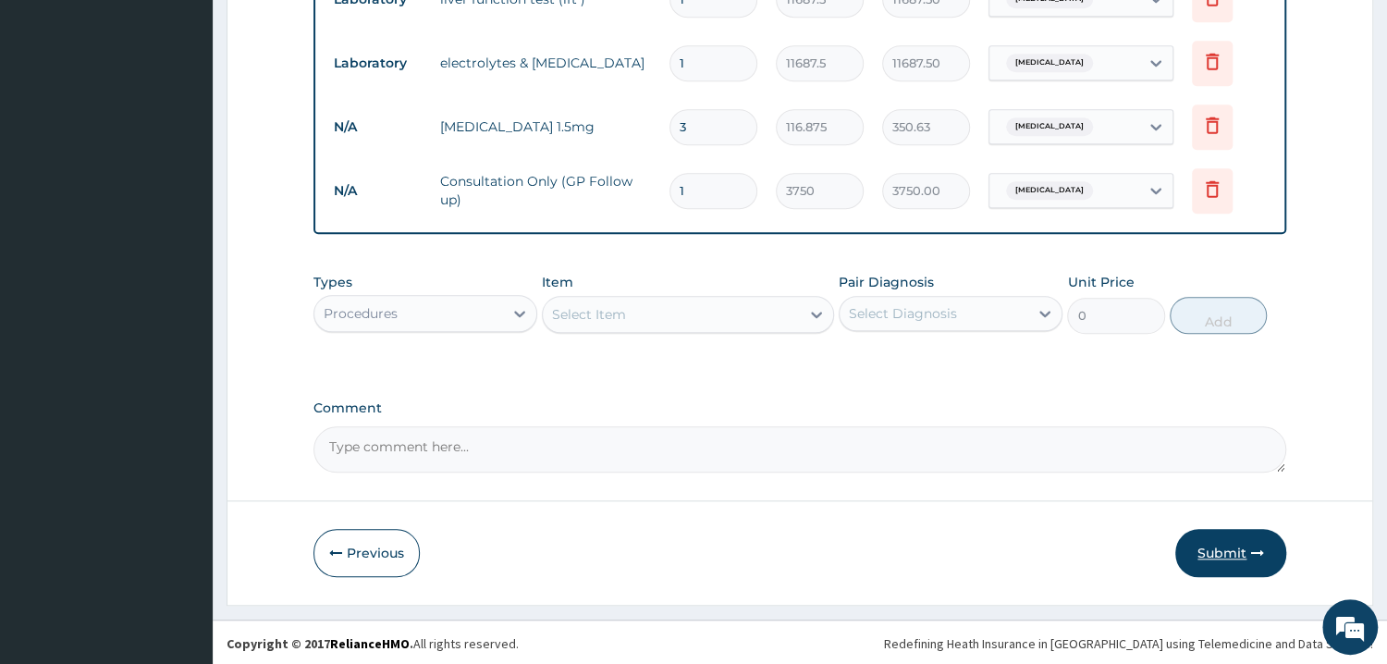
click at [1215, 551] on button "Submit" at bounding box center [1230, 553] width 111 height 48
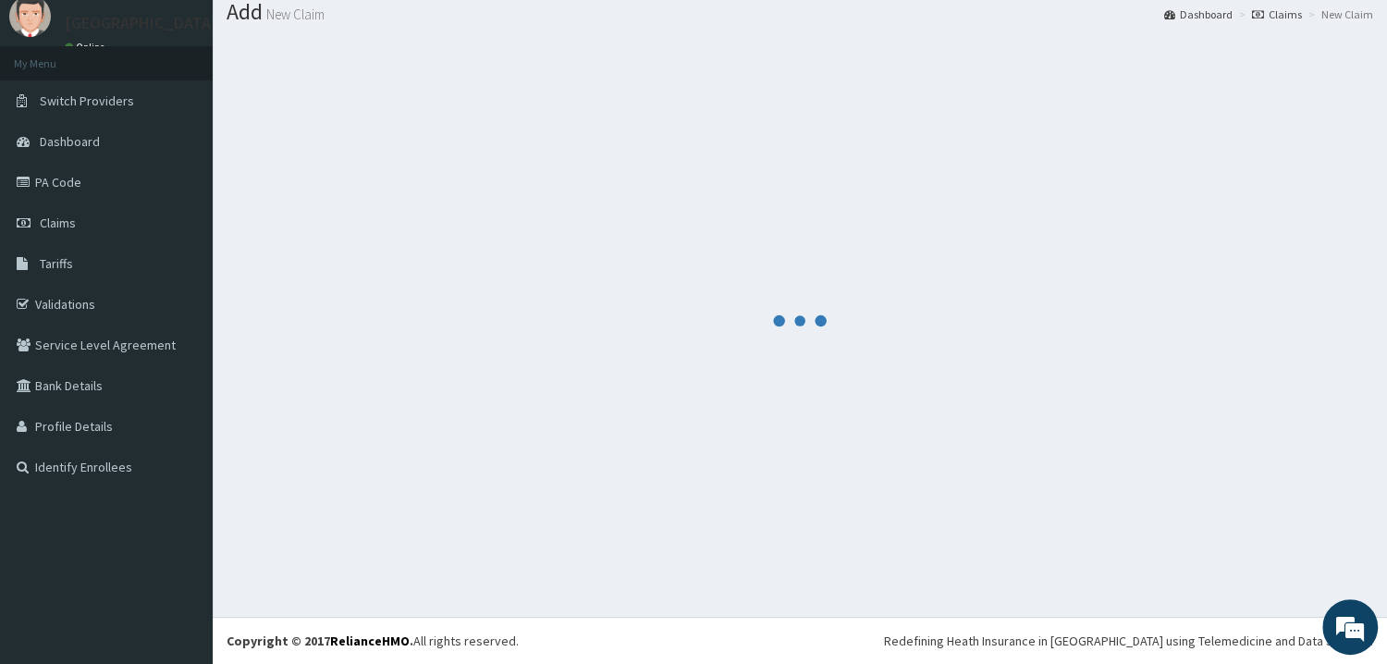
scroll to position [59, 0]
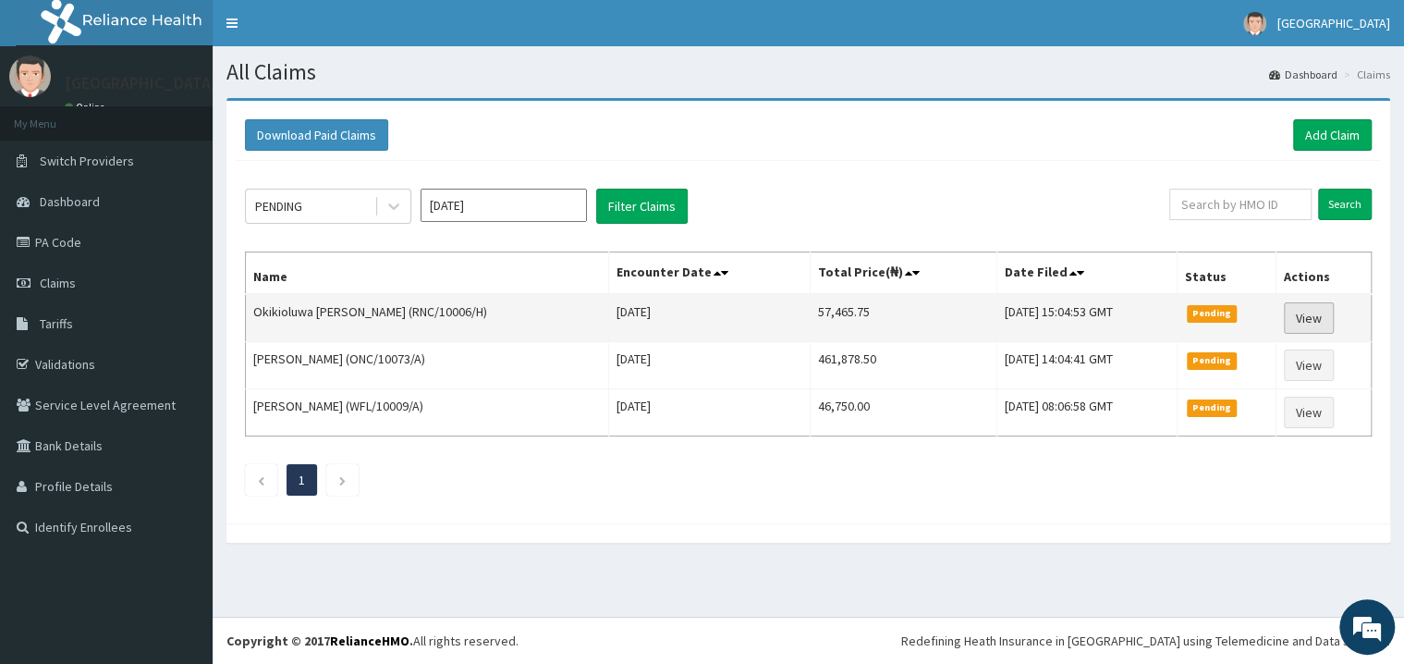
click at [1301, 322] on link "View" at bounding box center [1309, 317] width 50 height 31
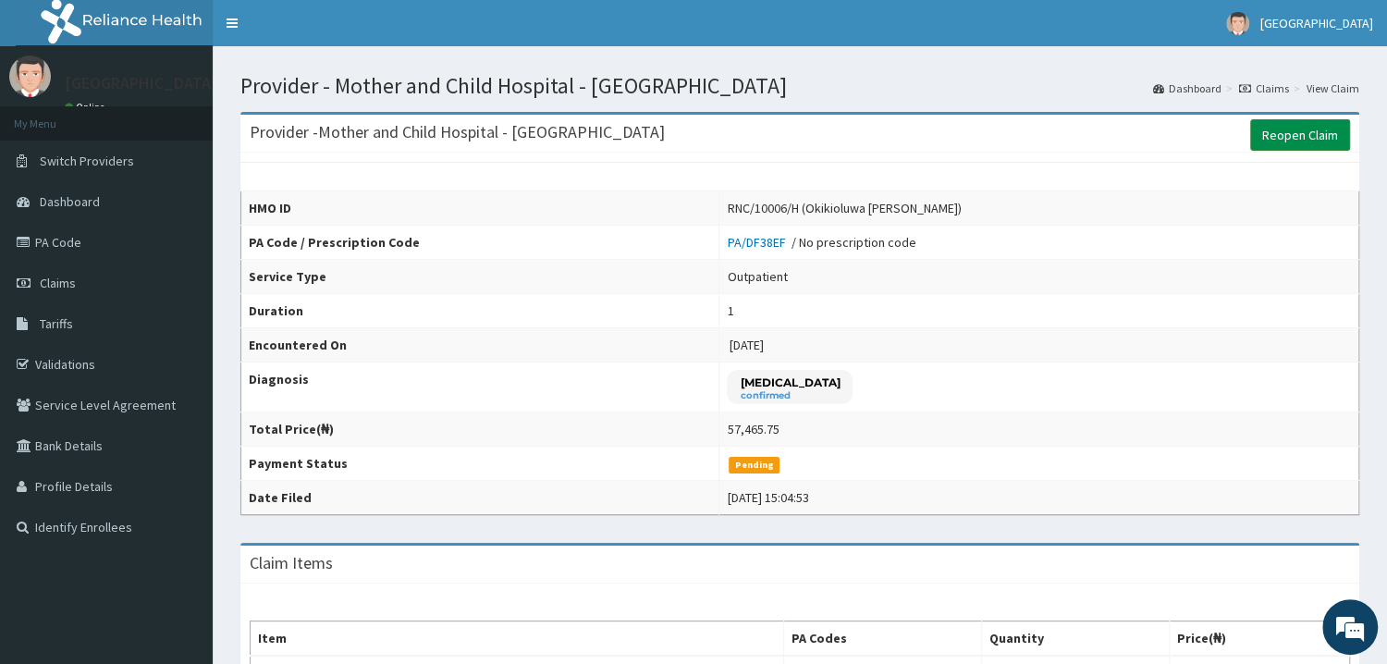
click at [1287, 138] on link "Reopen Claim" at bounding box center [1300, 134] width 100 height 31
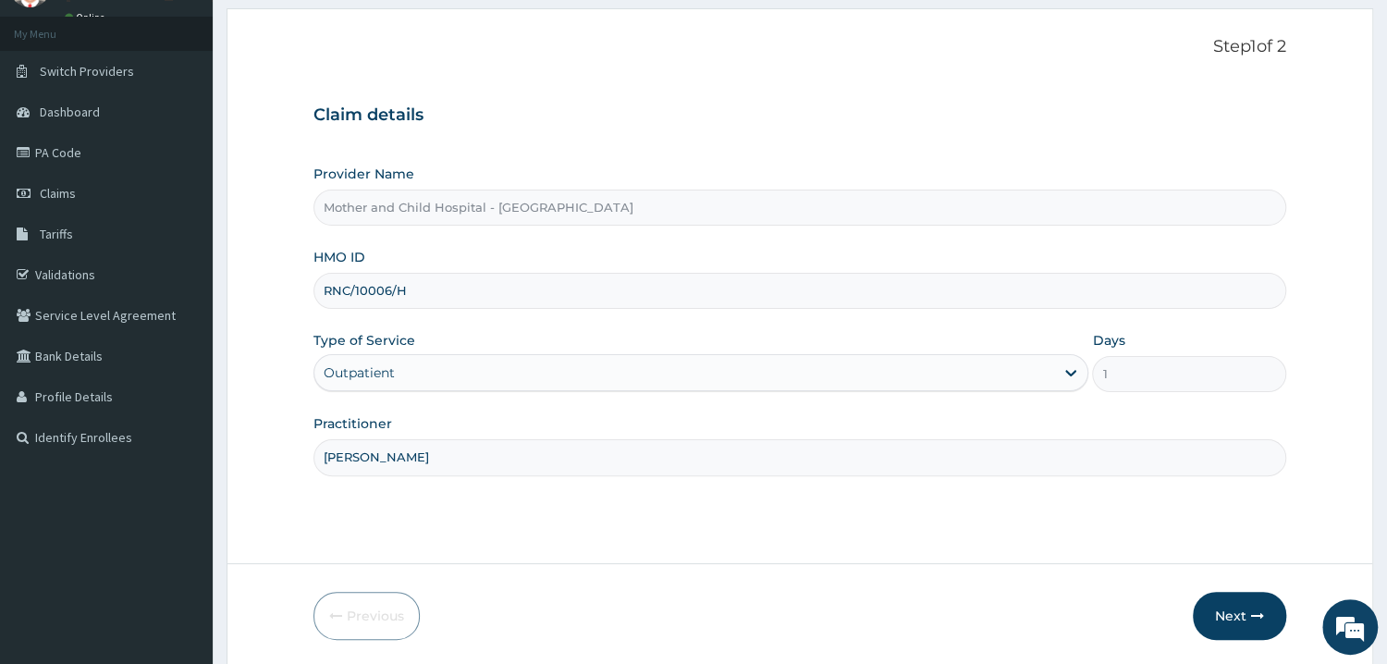
scroll to position [155, 0]
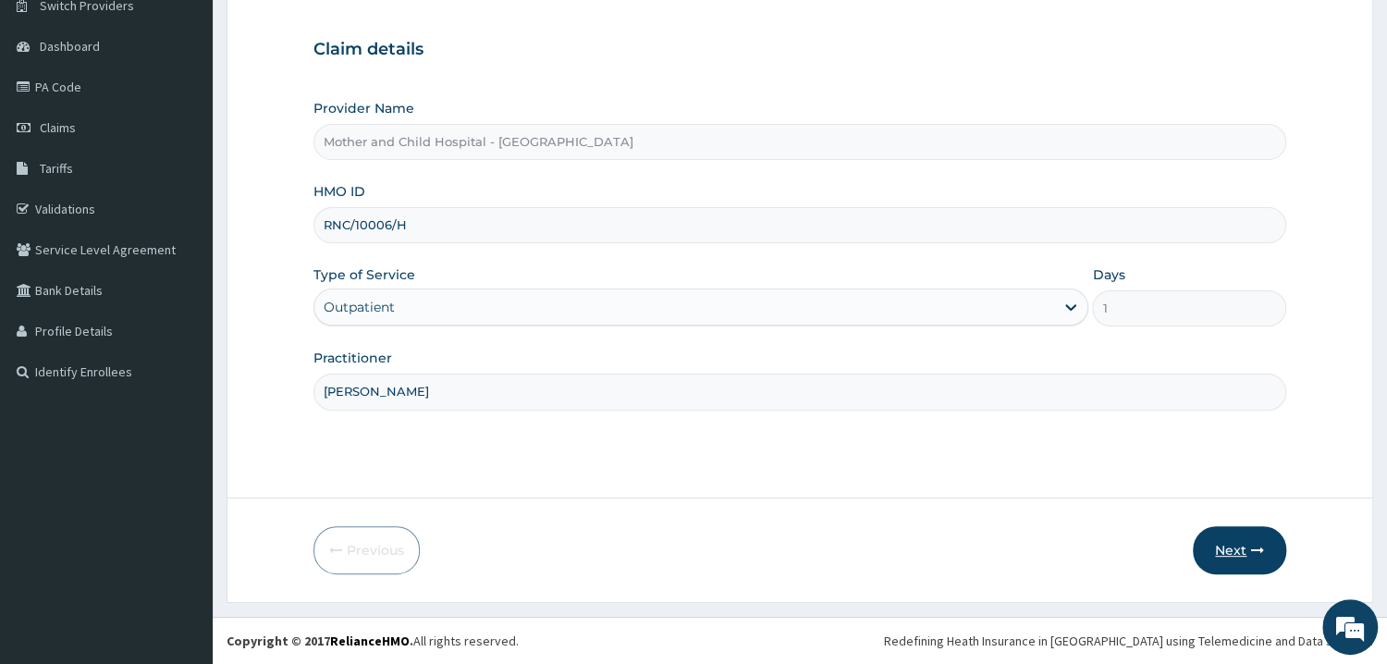
click at [1237, 551] on button "Next" at bounding box center [1239, 550] width 93 height 48
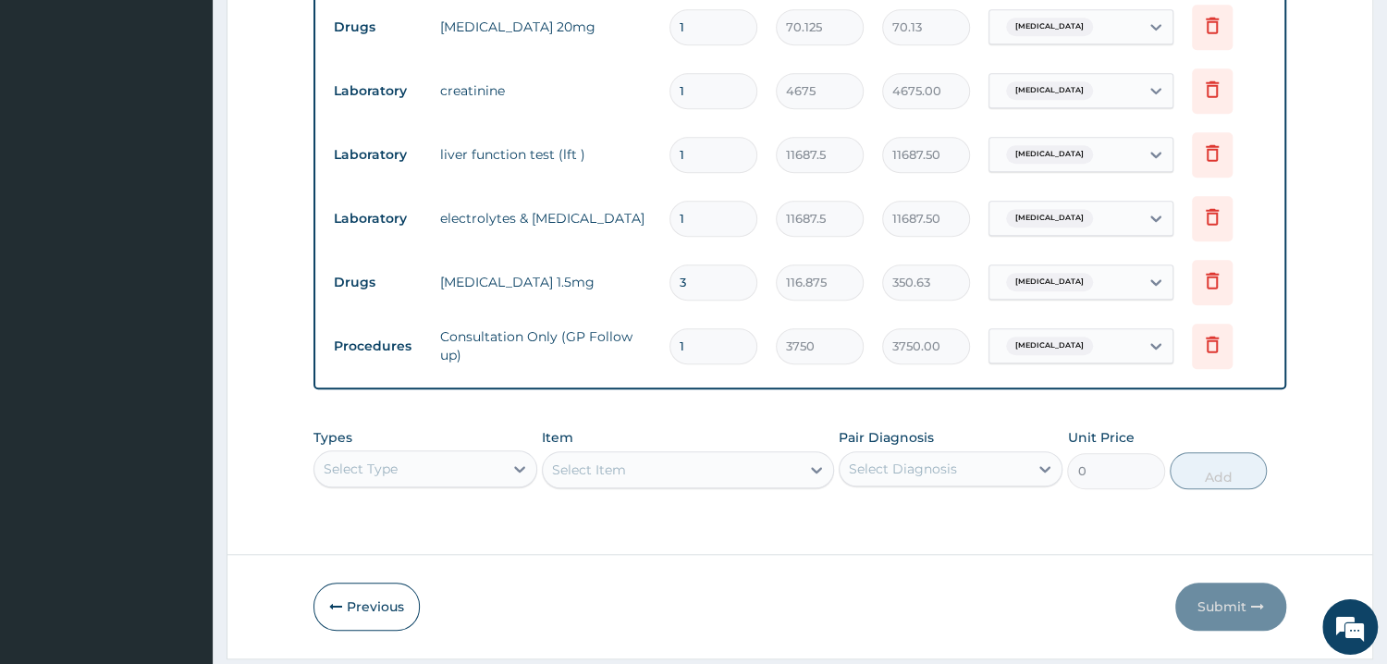
scroll to position [861, 0]
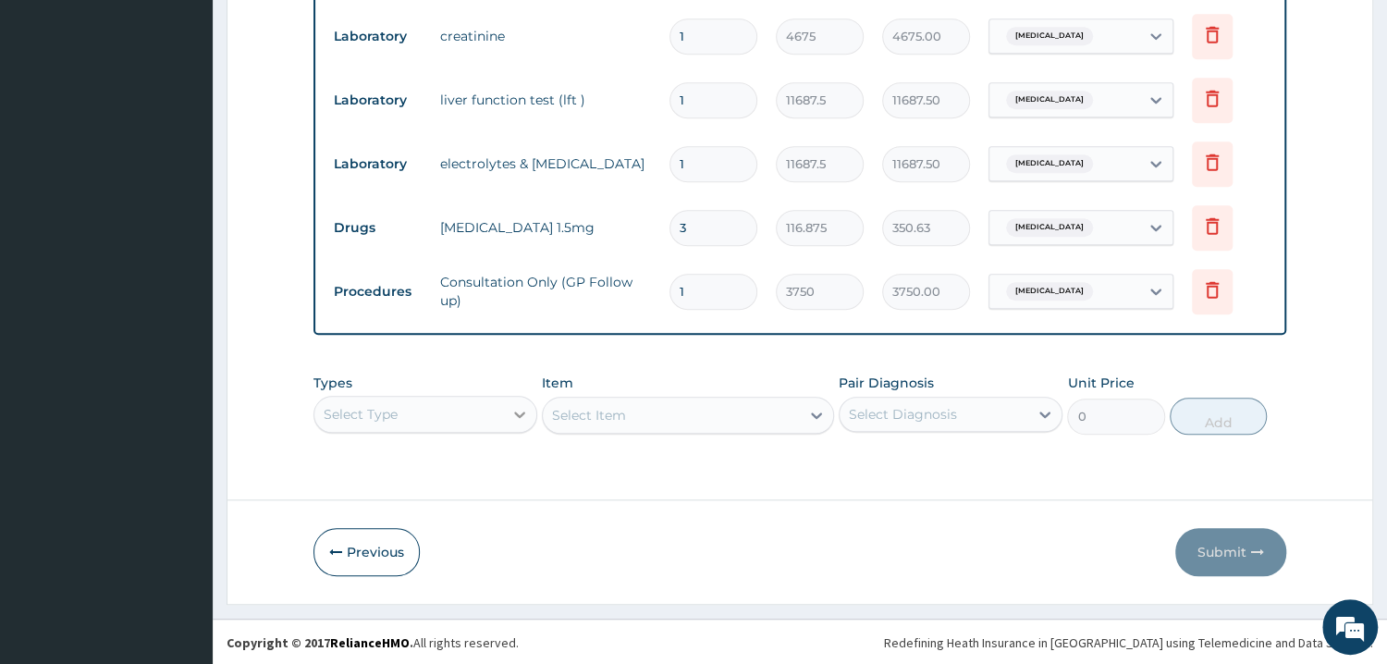
click at [520, 410] on div "Select Type" at bounding box center [425, 414] width 224 height 37
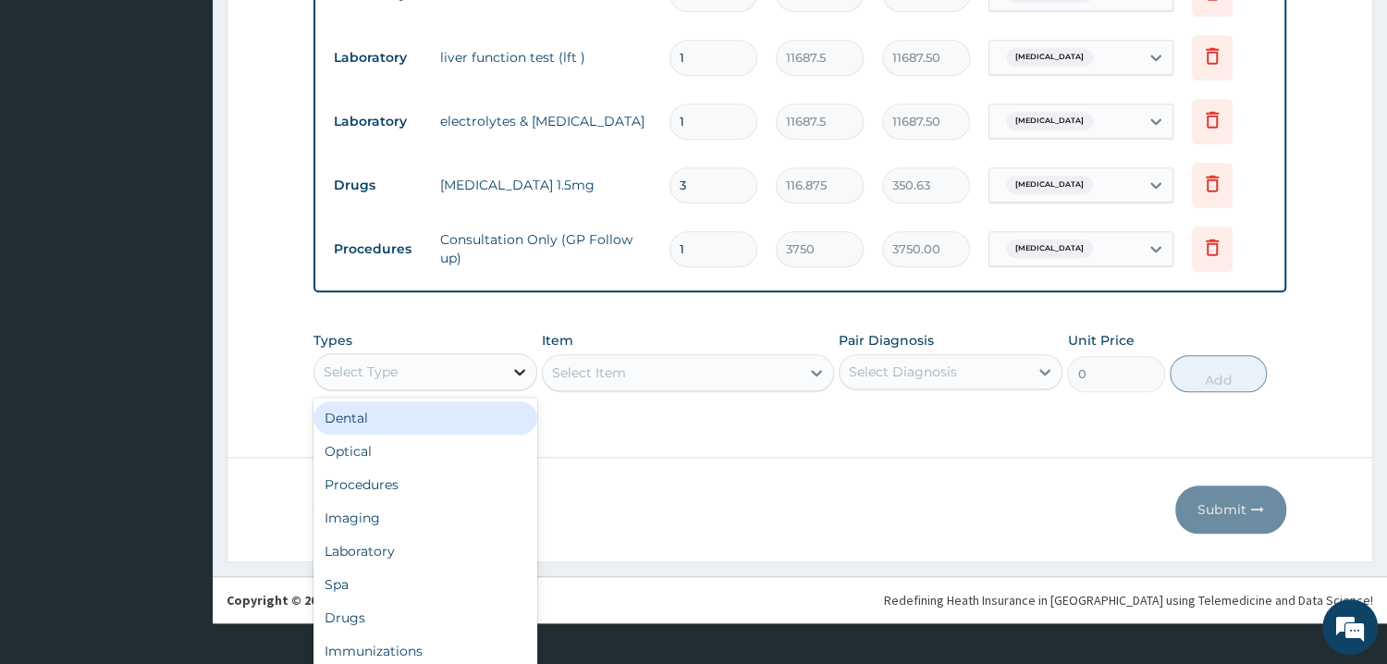
scroll to position [50, 0]
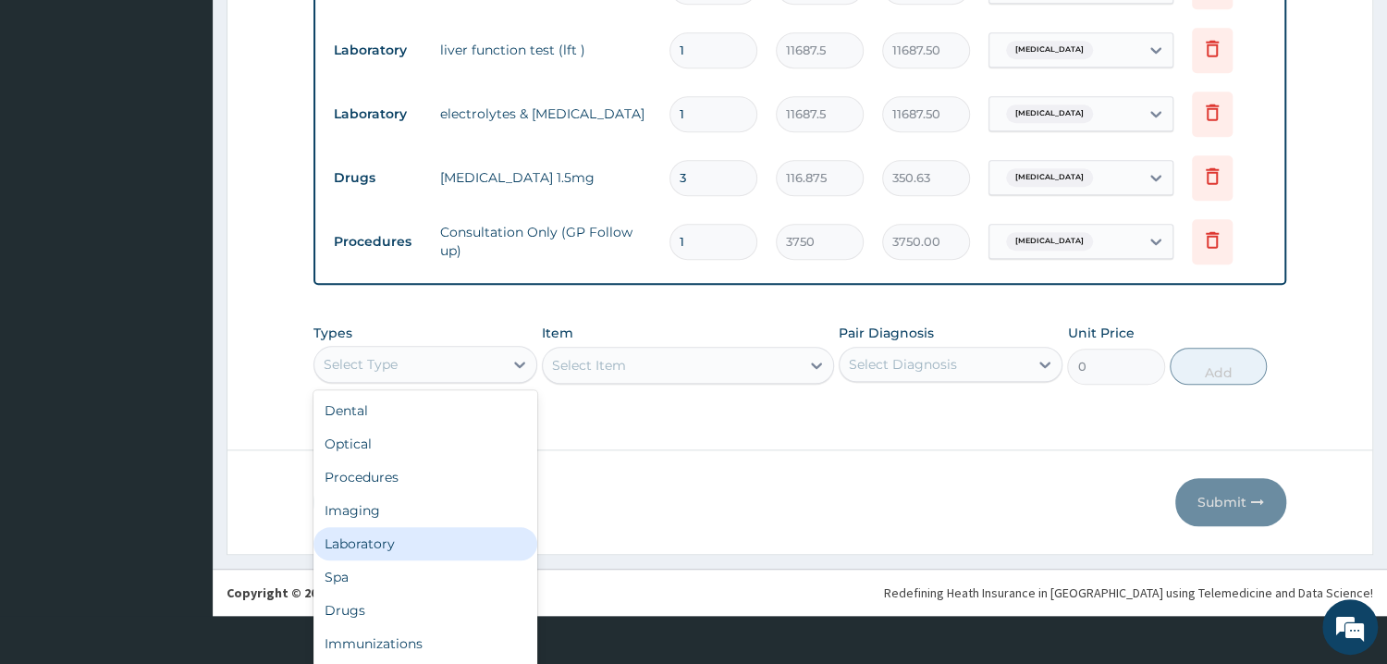
click at [365, 546] on div "Laboratory" at bounding box center [425, 543] width 224 height 33
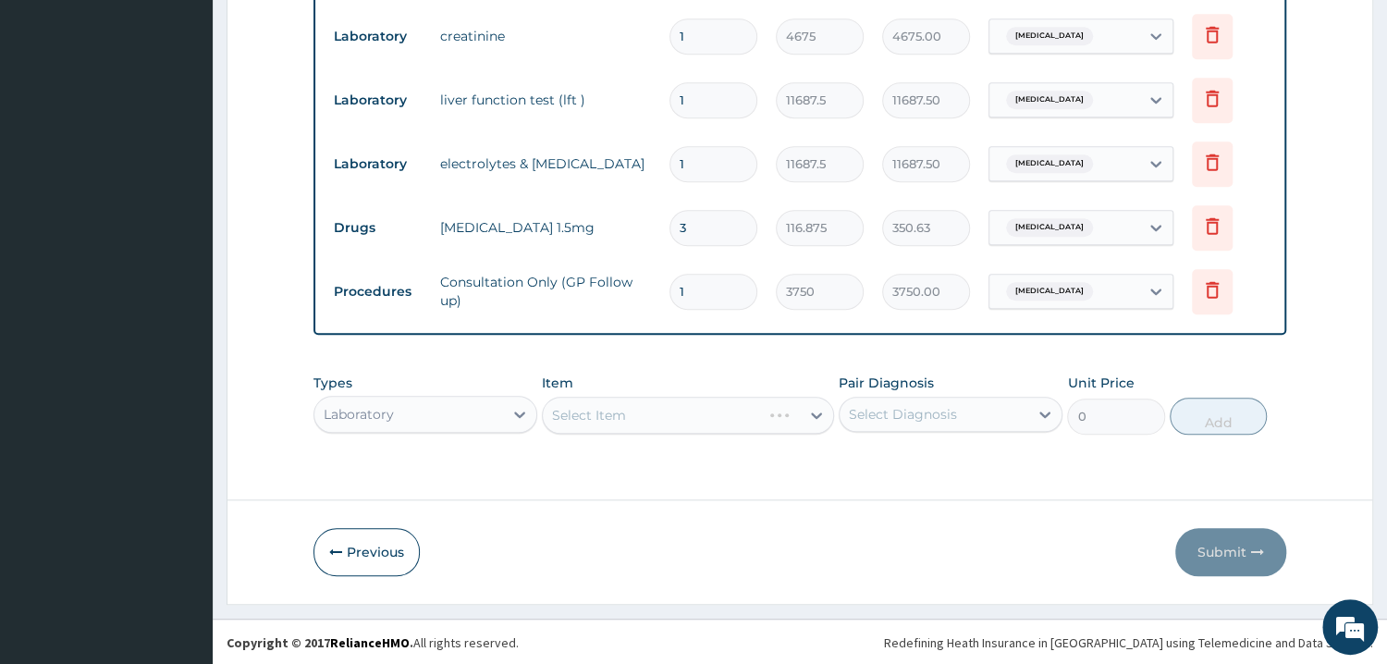
click at [591, 408] on div "Select Item" at bounding box center [688, 415] width 292 height 37
click at [612, 408] on div "Select Item" at bounding box center [688, 415] width 292 height 37
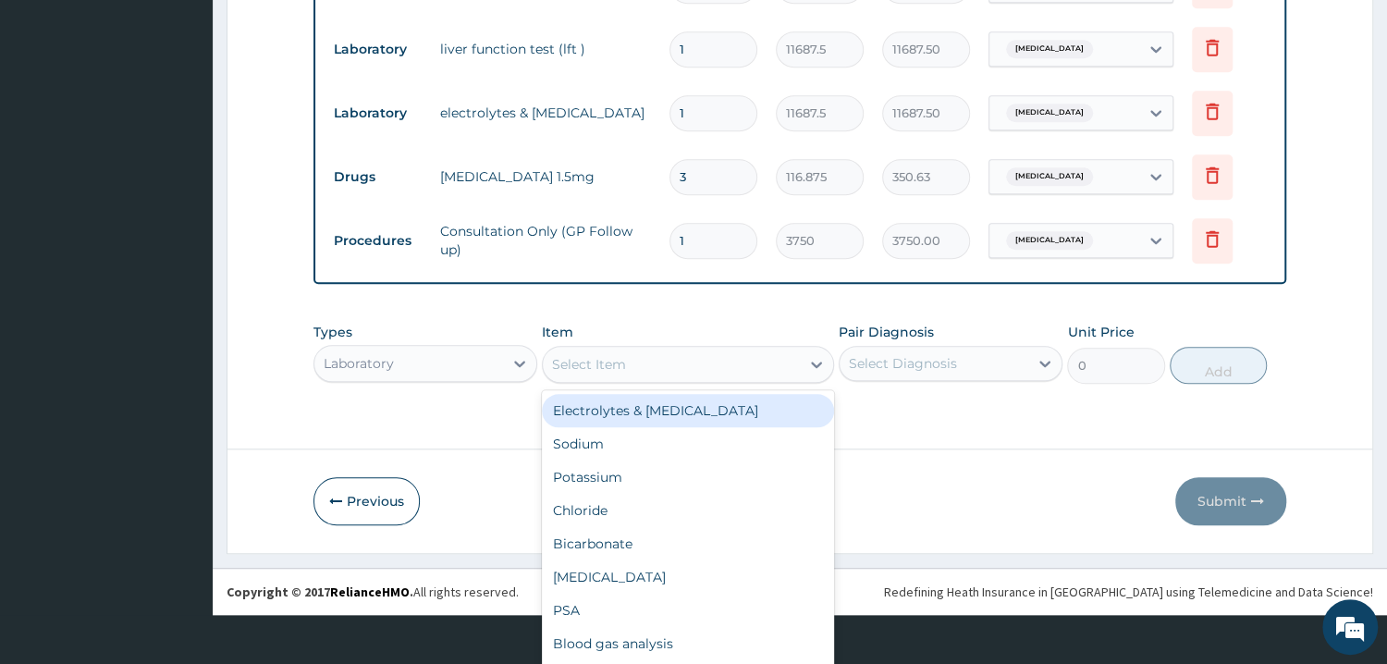
scroll to position [51, 0]
type input "UR"
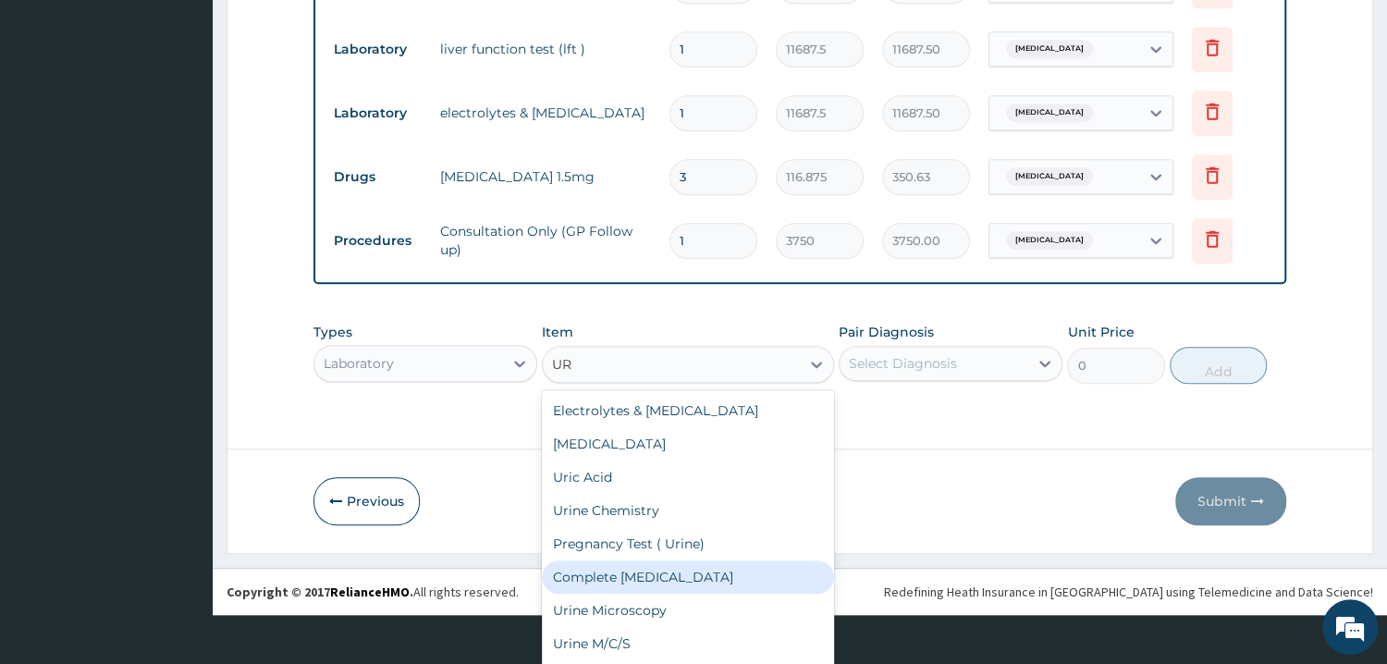
click at [603, 572] on div "Complete Urinalysis" at bounding box center [688, 576] width 292 height 33
type input "1870"
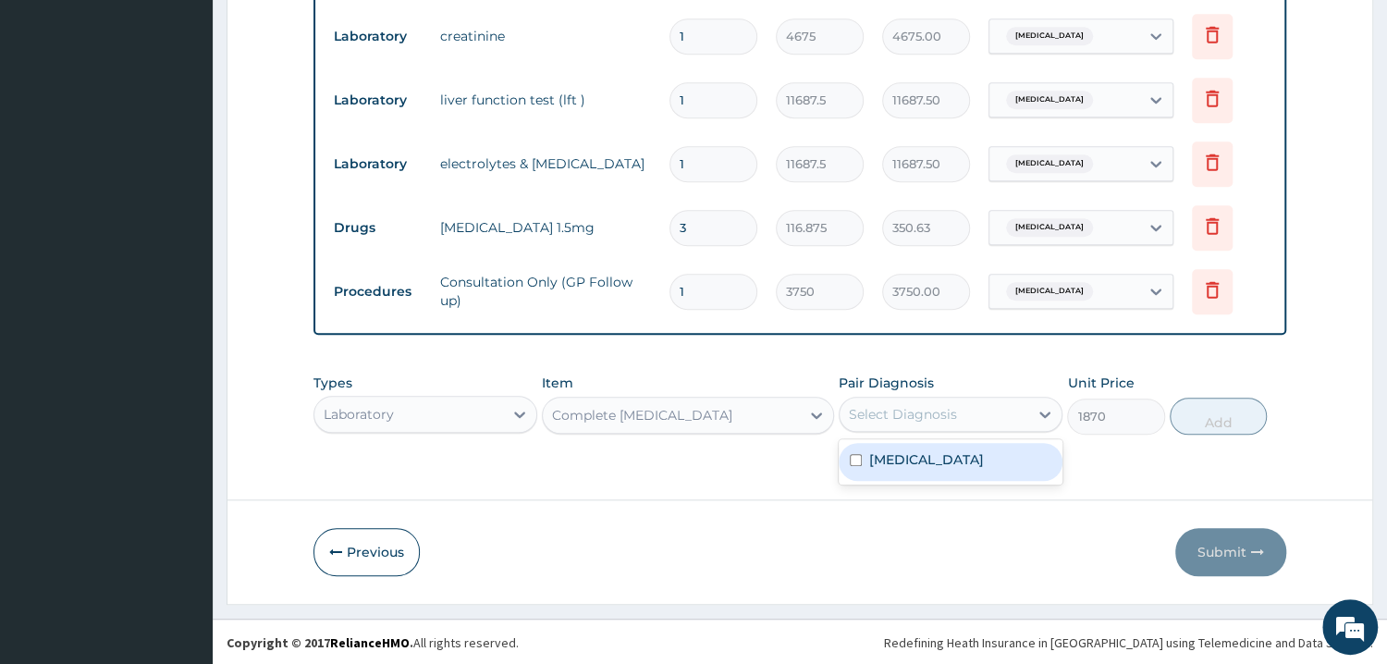
click at [889, 407] on div "Select Diagnosis" at bounding box center [903, 414] width 108 height 18
click at [852, 455] on input "checkbox" at bounding box center [856, 460] width 12 height 12
checkbox input "true"
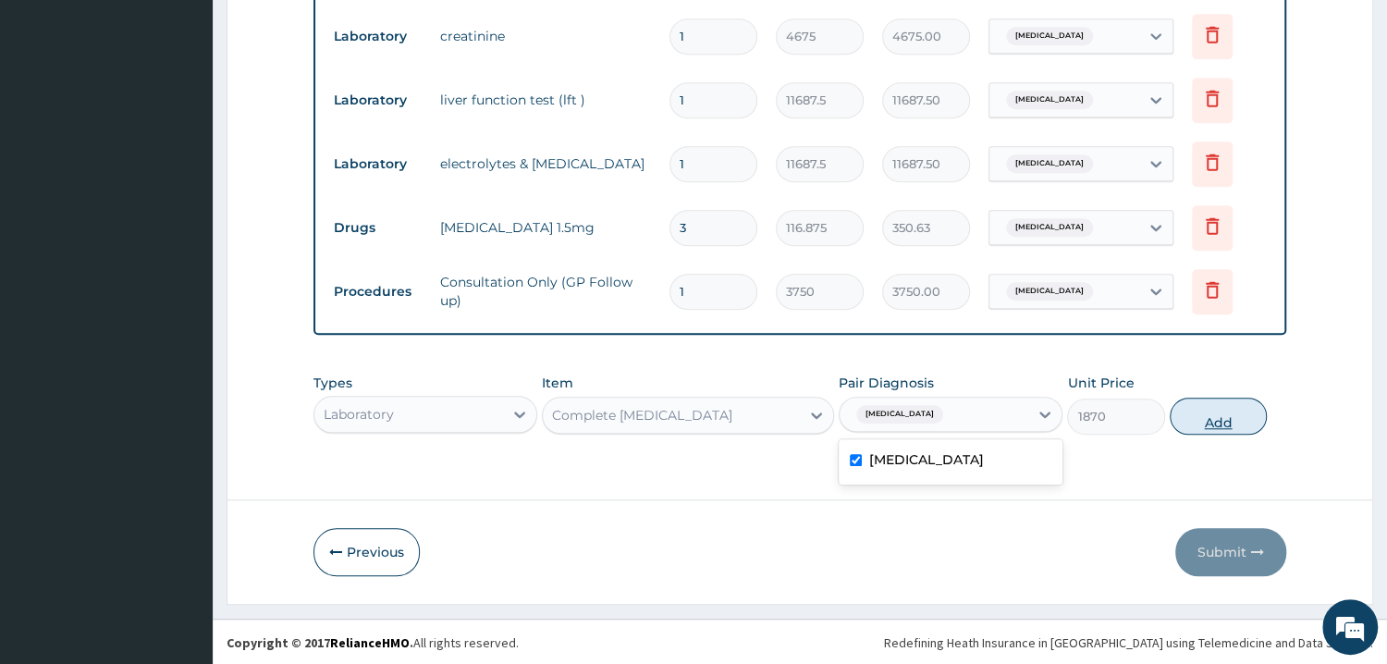
click at [1203, 413] on button "Add" at bounding box center [1218, 416] width 97 height 37
type input "0"
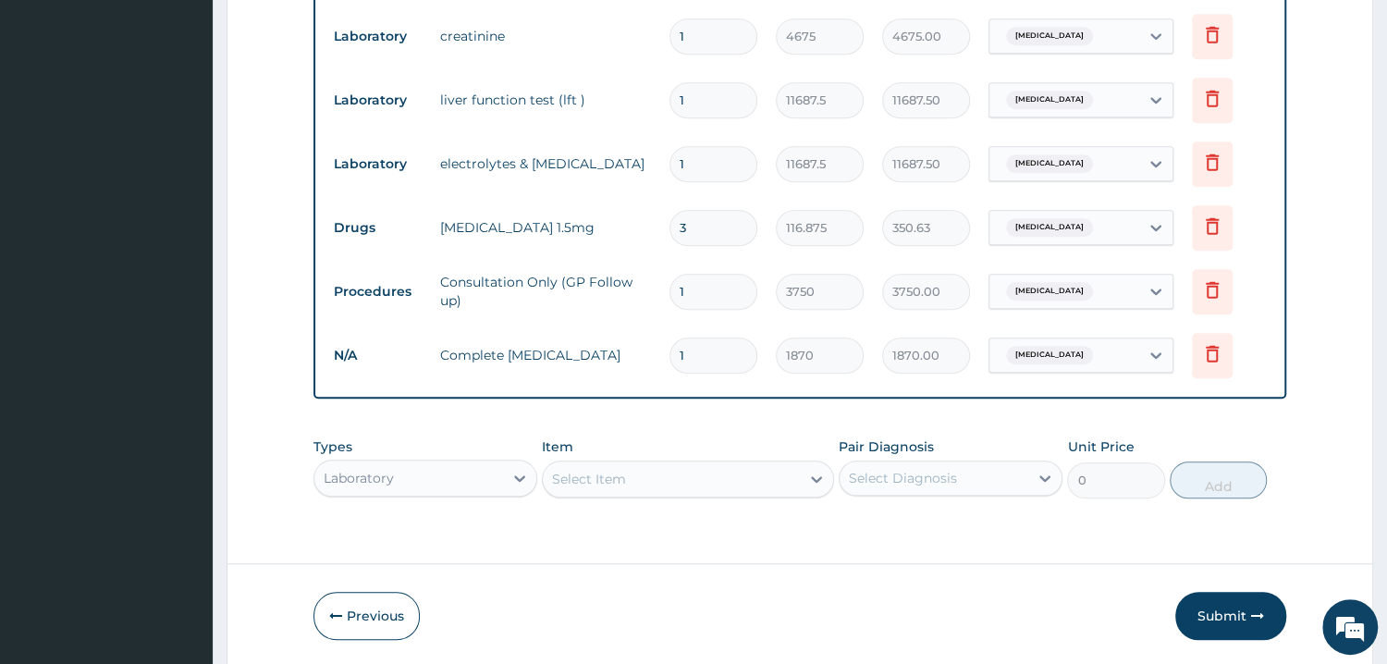
scroll to position [925, 0]
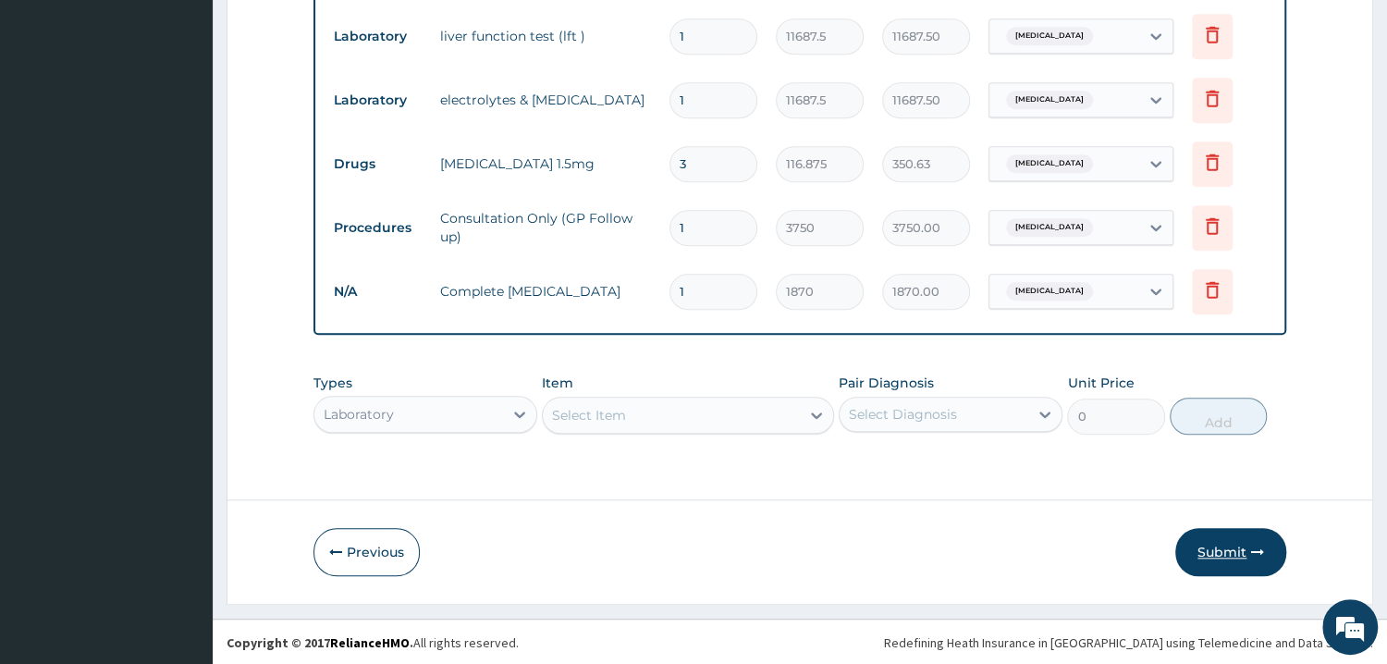
click at [1205, 548] on button "Submit" at bounding box center [1230, 552] width 111 height 48
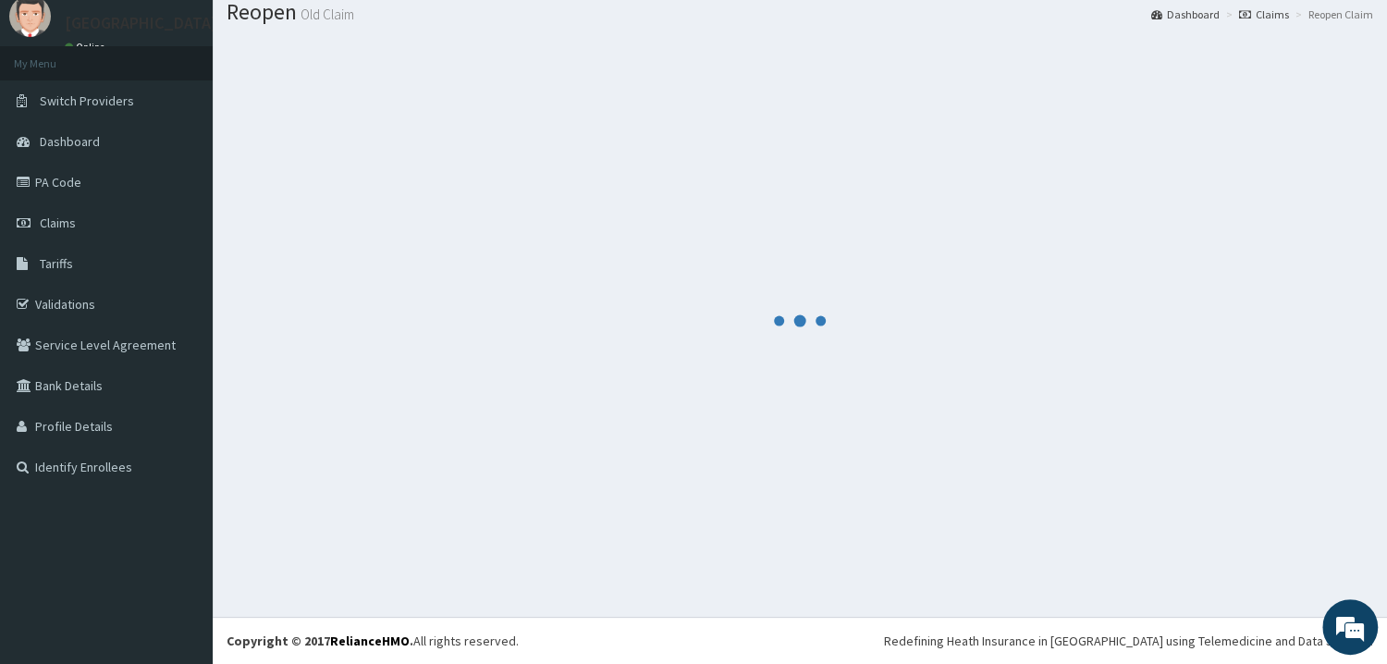
scroll to position [59, 0]
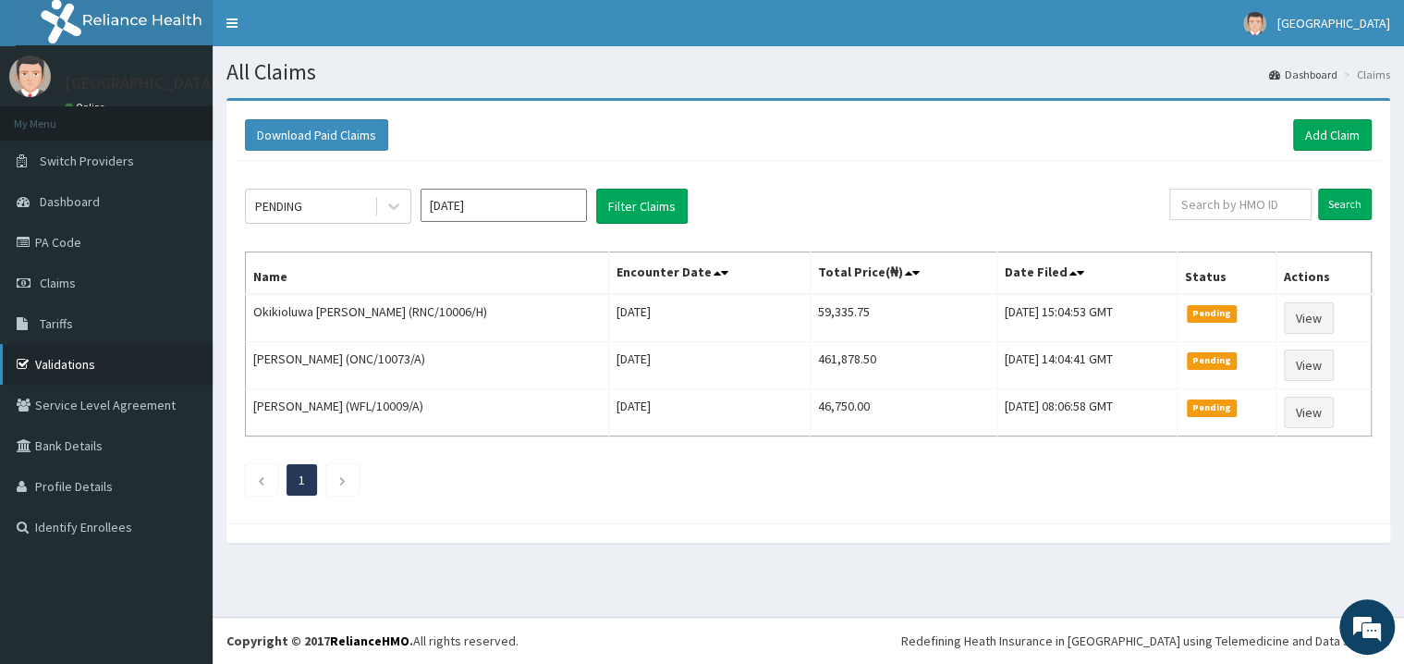
click at [77, 360] on link "Validations" at bounding box center [106, 364] width 213 height 41
